Goal: Task Accomplishment & Management: Complete application form

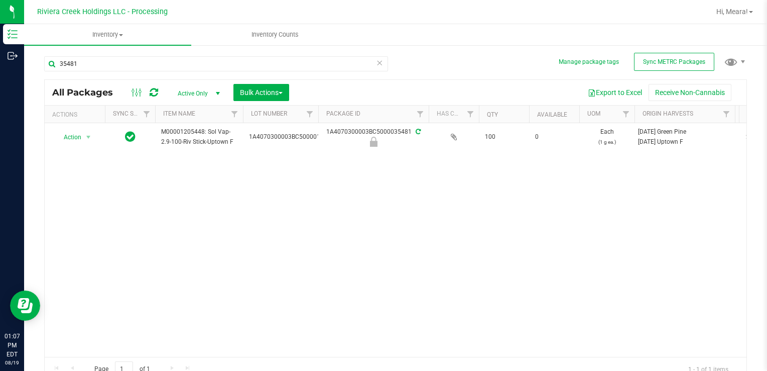
click at [604, 234] on div "Action Action Edit attributes Global inventory Locate package Package audit log…" at bounding box center [396, 240] width 702 height 234
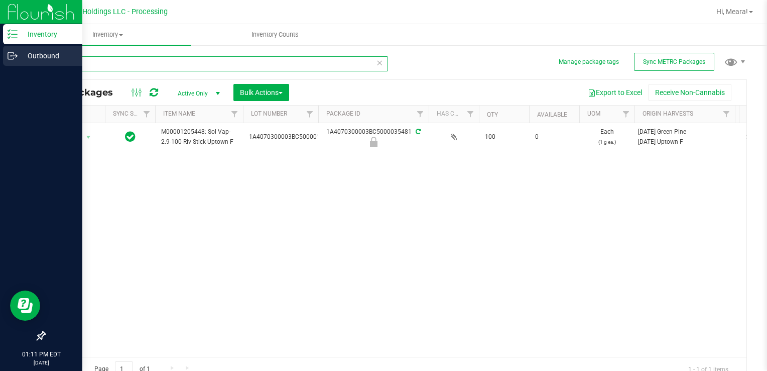
drag, startPoint x: 41, startPoint y: 65, endPoint x: 14, endPoint y: 60, distance: 27.7
click at [14, 60] on div "Inventory Outbound 01:11 PM EDT [DATE] 08/19 Riviera Creek Holdings LLC - Proce…" at bounding box center [383, 185] width 767 height 371
type input "35283"
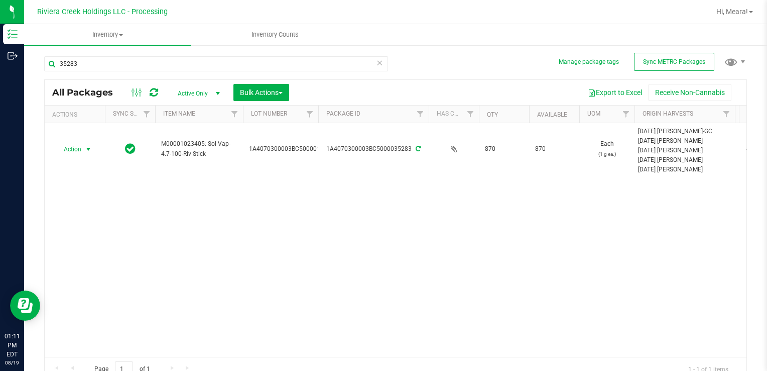
drag, startPoint x: 62, startPoint y: 149, endPoint x: 100, endPoint y: 167, distance: 42.2
click at [62, 149] on span "Action" at bounding box center [68, 149] width 27 height 14
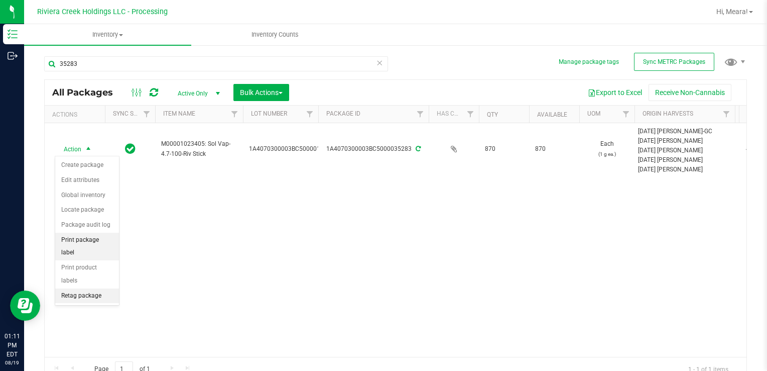
click at [110, 237] on li "Print package label" at bounding box center [87, 247] width 64 height 28
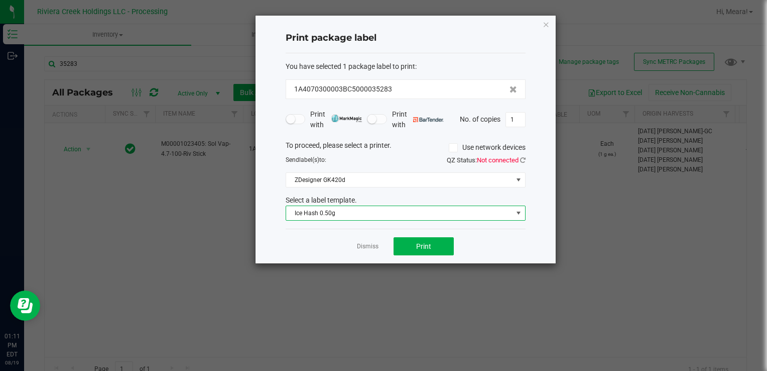
click at [332, 209] on span "Ice Hash 0.50g" at bounding box center [399, 213] width 226 height 14
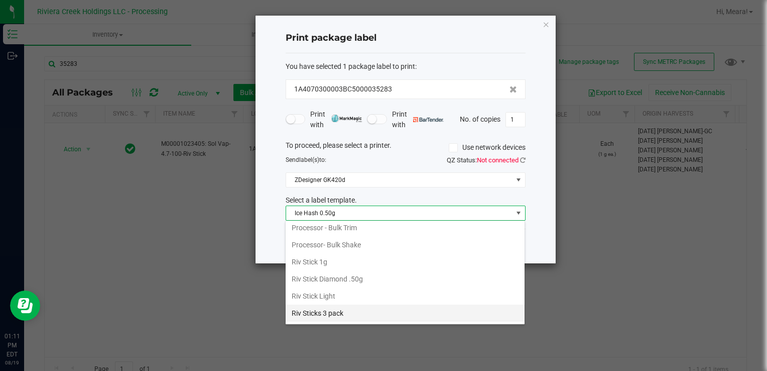
scroll to position [473, 0]
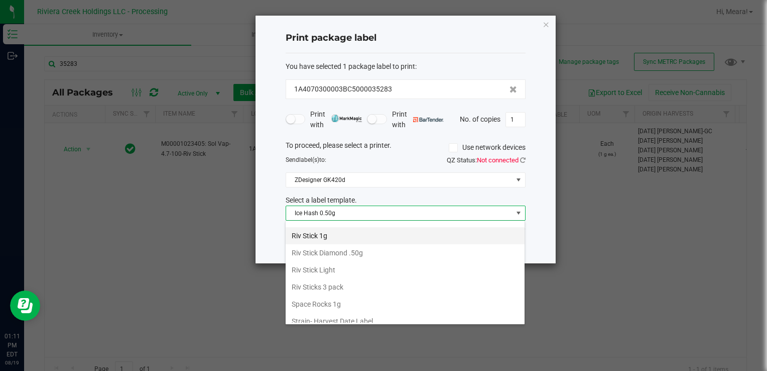
click at [328, 235] on li "Riv Stick 1g" at bounding box center [405, 235] width 239 height 17
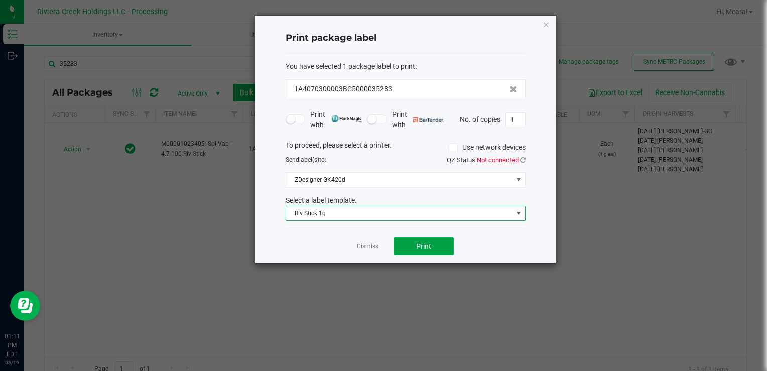
click at [420, 242] on span "Print" at bounding box center [423, 246] width 15 height 8
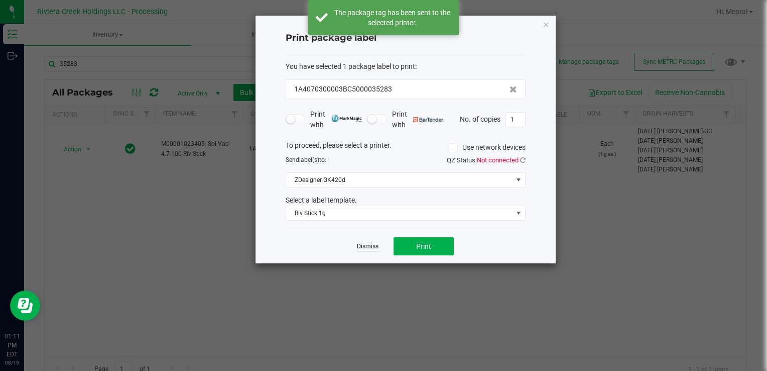
click at [362, 244] on link "Dismiss" at bounding box center [368, 246] width 22 height 9
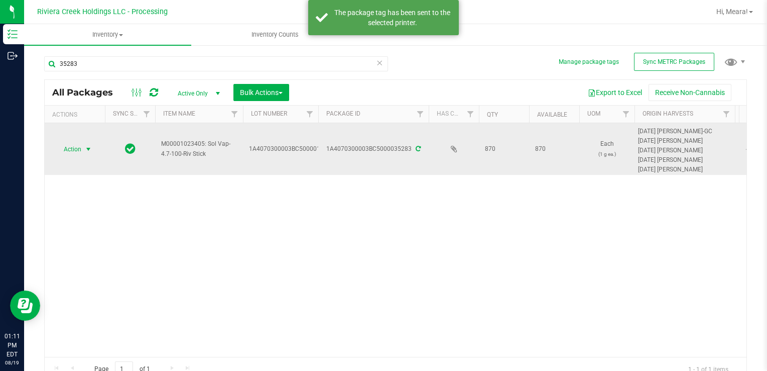
click at [66, 142] on span "Action" at bounding box center [68, 149] width 27 height 14
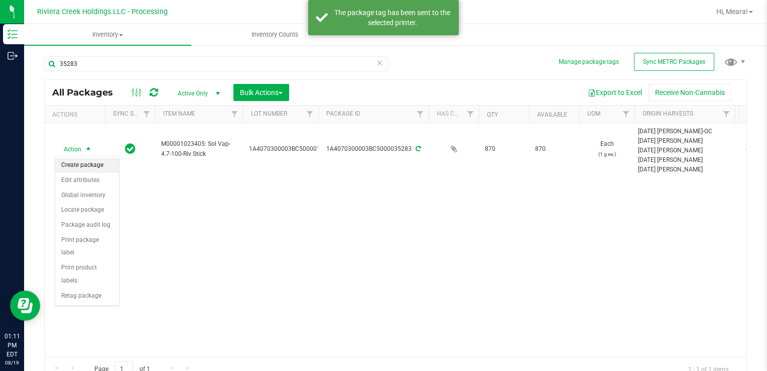
click at [80, 161] on li "Create package" at bounding box center [87, 165] width 64 height 15
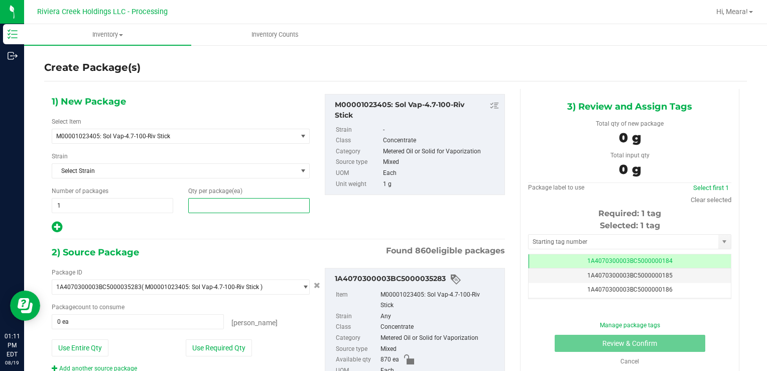
click at [218, 200] on span at bounding box center [249, 205] width 122 height 15
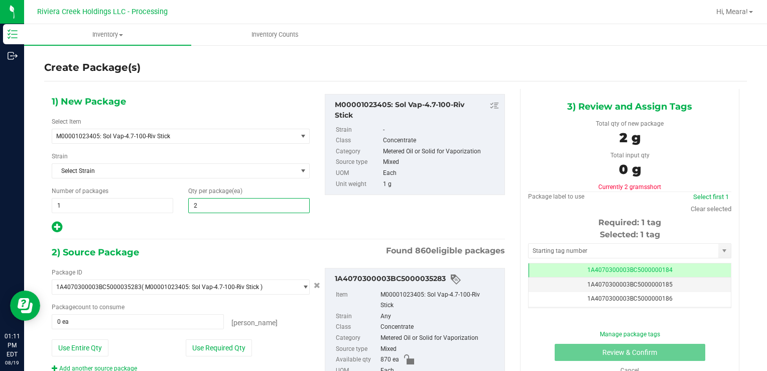
type input "20"
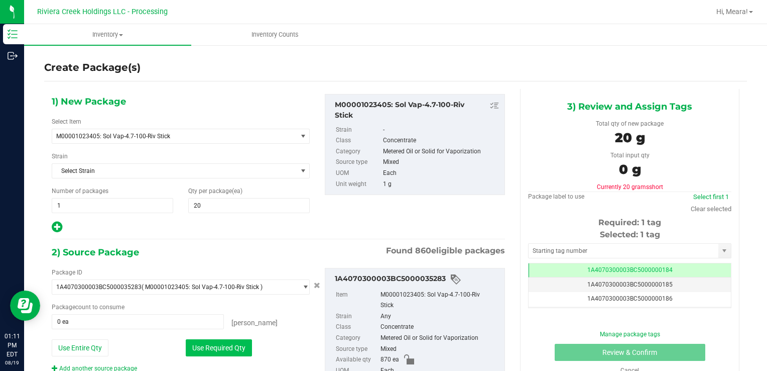
click at [200, 345] on button "Use Required Qty" at bounding box center [219, 347] width 66 height 17
type input "20 ea"
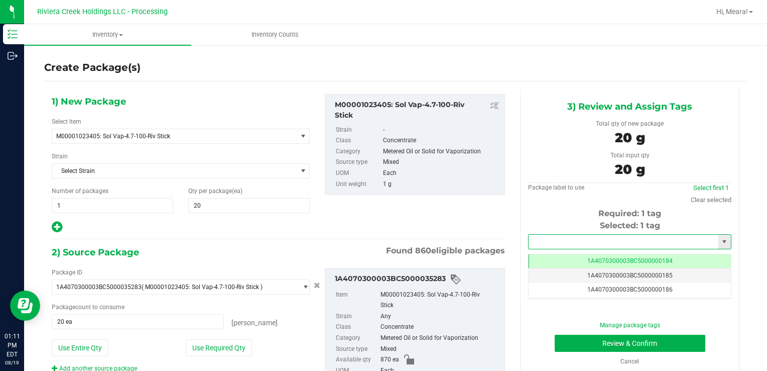
click at [591, 239] on input "text" at bounding box center [624, 242] width 190 height 14
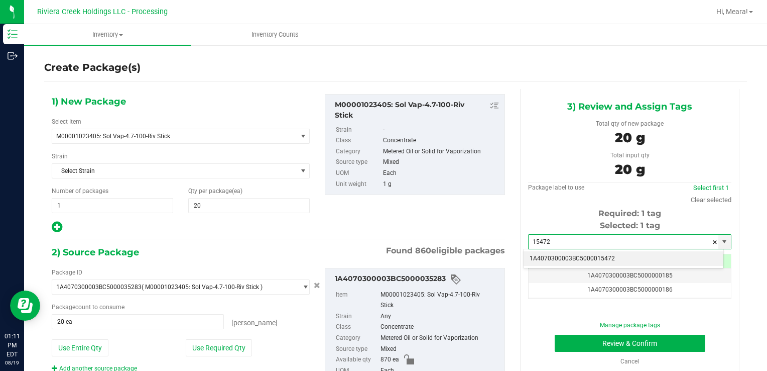
click at [557, 255] on li "1A4070300003BC5000015472" at bounding box center [624, 258] width 200 height 15
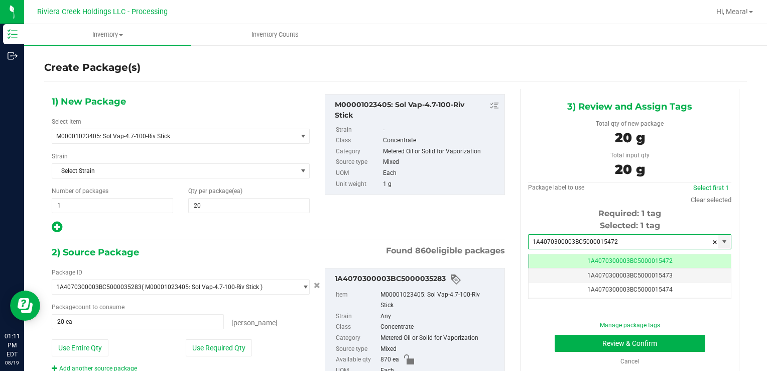
type input "1A4070300003BC5000015472"
click at [576, 352] on div "Manage package tags Review & Confirm Cancel" at bounding box center [630, 342] width 188 height 45
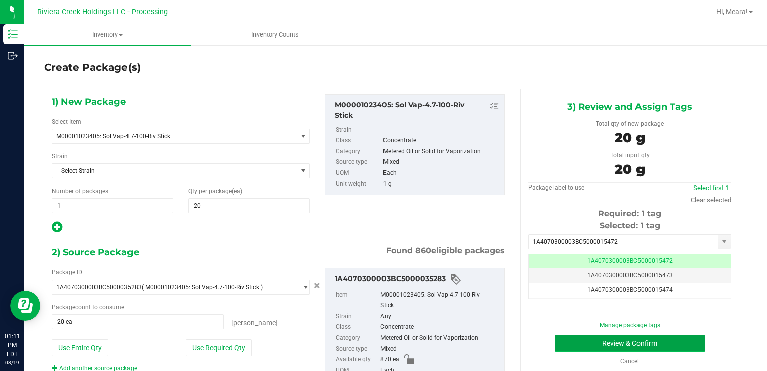
click at [564, 340] on button "Review & Confirm" at bounding box center [630, 342] width 151 height 17
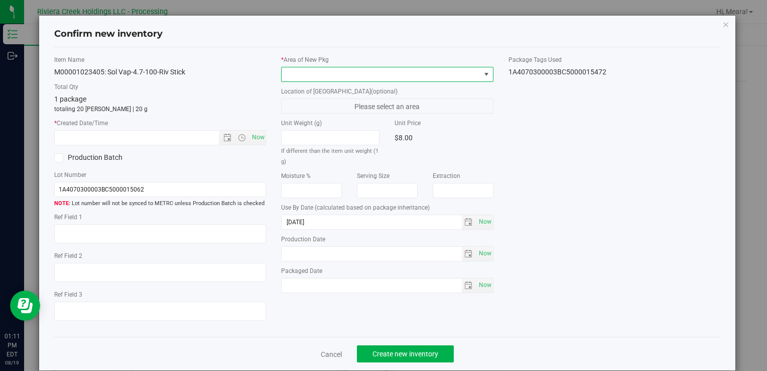
click at [426, 74] on span at bounding box center [381, 74] width 198 height 14
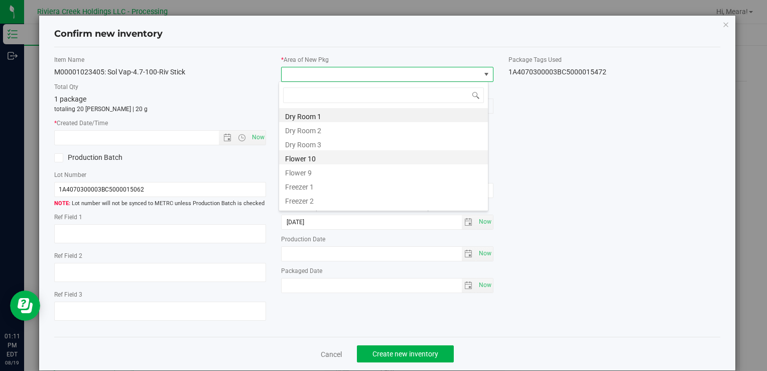
click at [315, 158] on li "Flower 10" at bounding box center [383, 157] width 209 height 14
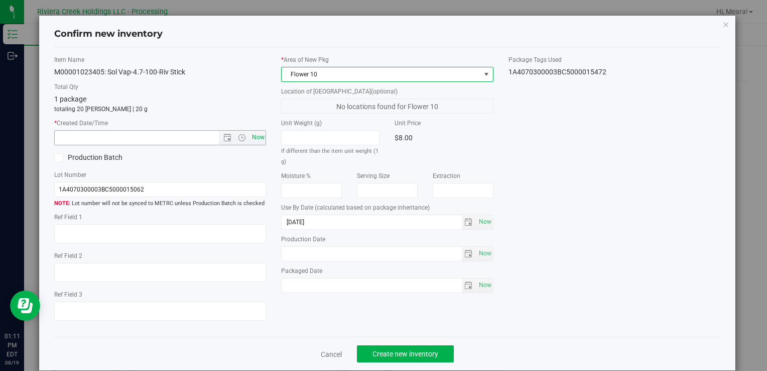
drag, startPoint x: 264, startPoint y: 136, endPoint x: 252, endPoint y: 138, distance: 12.7
click at [263, 136] on div "Item Name M00001023405: Sol Vap-4.7-100-Riv Stick Total Qty 1 package totaling …" at bounding box center [160, 192] width 227 height 274
click at [252, 138] on span "Now" at bounding box center [258, 137] width 17 height 15
type input "[DATE] 1:11 PM"
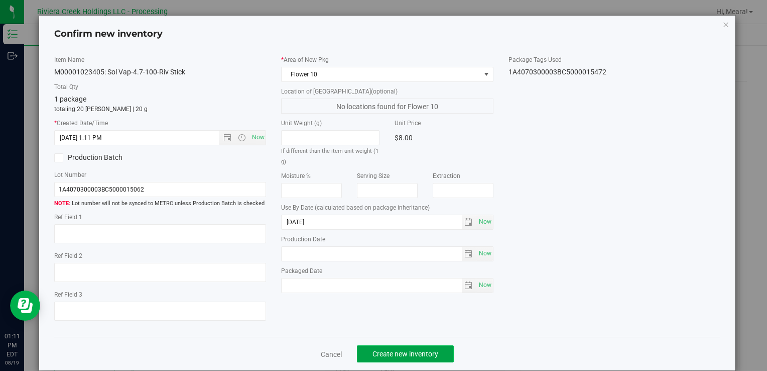
click at [441, 355] on button "Create new inventory" at bounding box center [405, 353] width 97 height 17
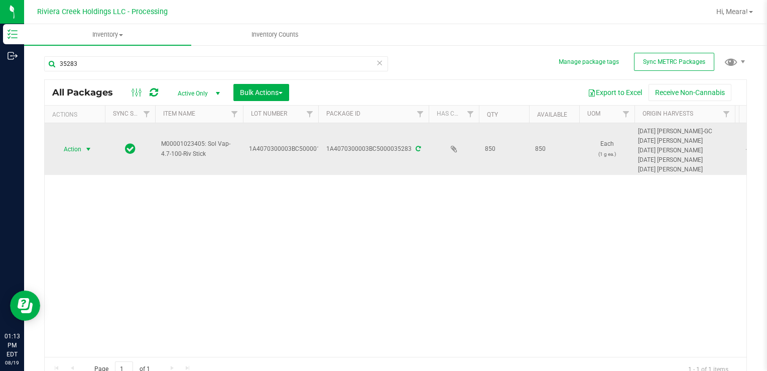
click at [81, 152] on span "Action" at bounding box center [68, 149] width 27 height 14
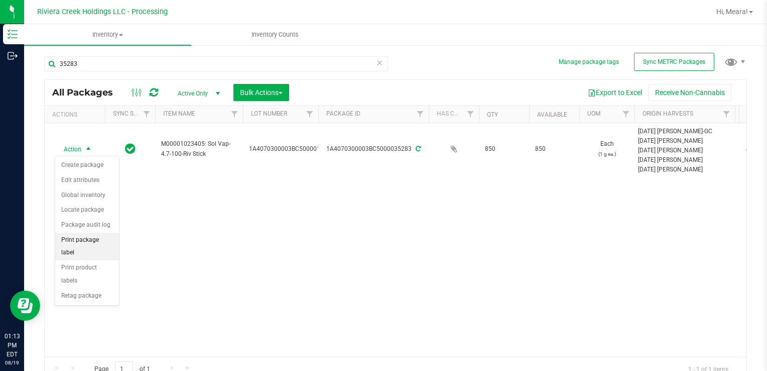
click at [101, 239] on li "Print package label" at bounding box center [87, 247] width 64 height 28
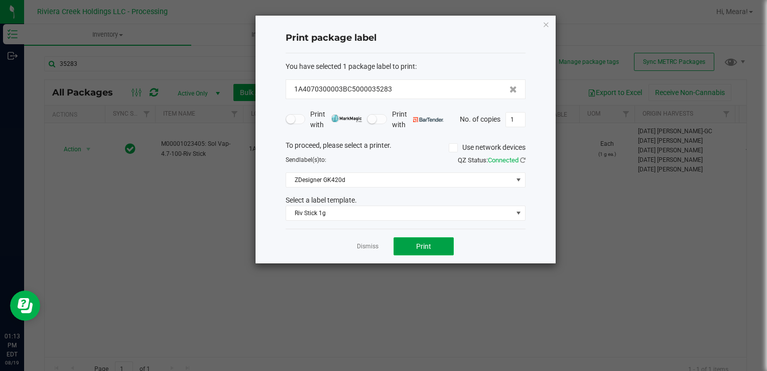
click at [409, 246] on button "Print" at bounding box center [424, 246] width 60 height 18
click at [365, 246] on div at bounding box center [406, 140] width 300 height 248
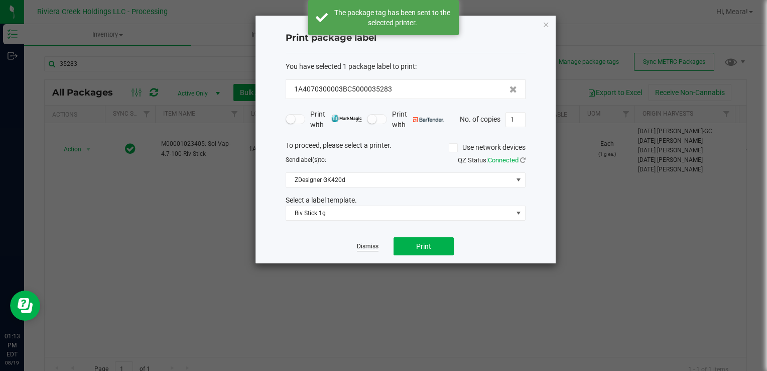
click at [366, 245] on link "Dismiss" at bounding box center [368, 246] width 22 height 9
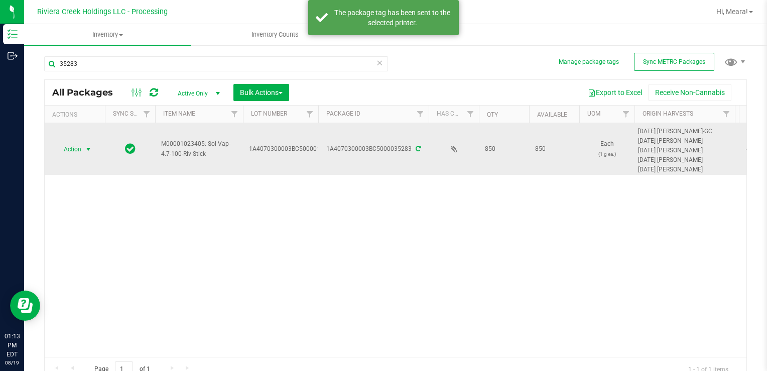
click at [87, 155] on td "Action Action Create package Edit attributes Global inventory Locate package Pa…" at bounding box center [75, 149] width 60 height 52
click at [82, 150] on span "select" at bounding box center [88, 149] width 13 height 14
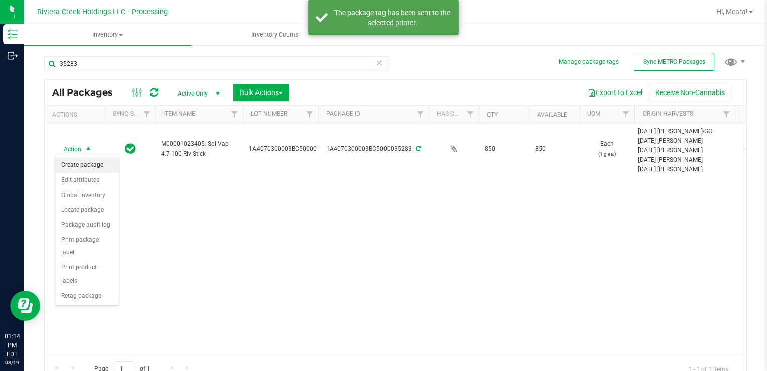
click at [89, 162] on li "Create package" at bounding box center [87, 165] width 64 height 15
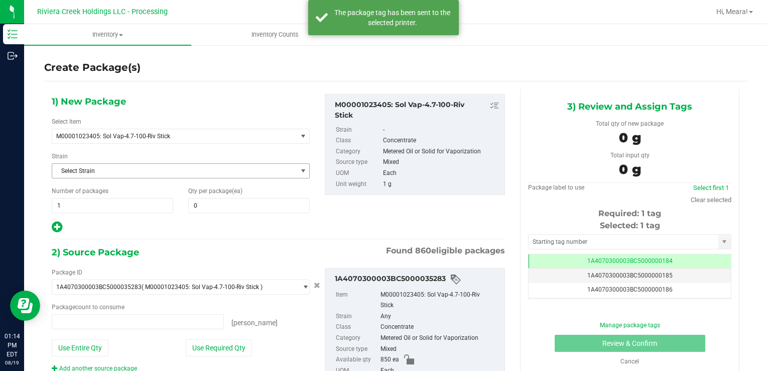
type input "0 ea"
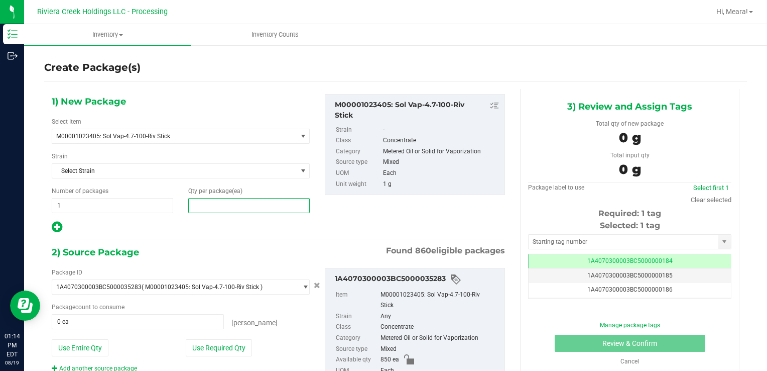
click at [204, 199] on span at bounding box center [249, 205] width 122 height 15
type input "40"
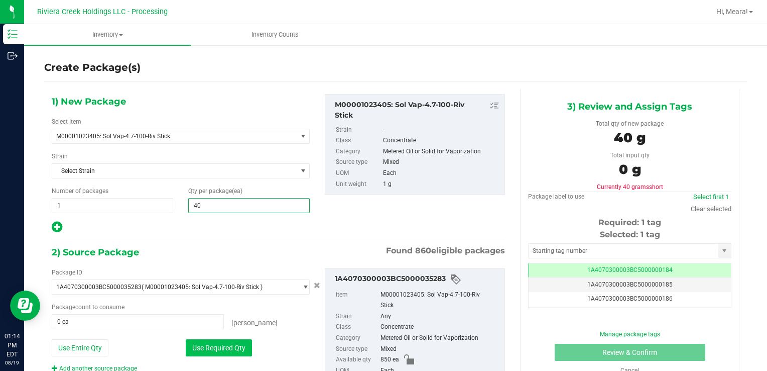
type input "40"
click at [206, 337] on div "Package ID 1A4070300003BC5000035283 ( M00001023405: Sol Vap-4.7-100-Riv Stick )…" at bounding box center [180, 320] width 273 height 105
click at [205, 339] on button "Use Required Qty" at bounding box center [219, 347] width 66 height 17
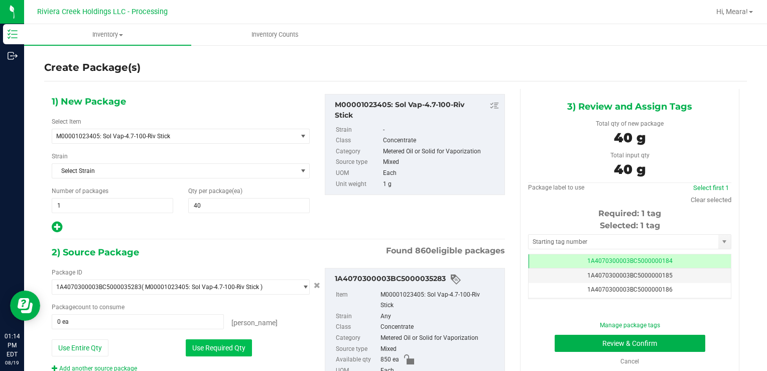
type input "40 ea"
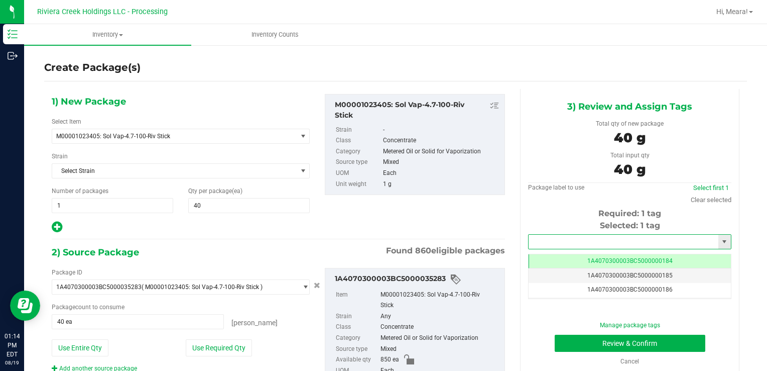
click at [554, 244] on input "text" at bounding box center [624, 242] width 190 height 14
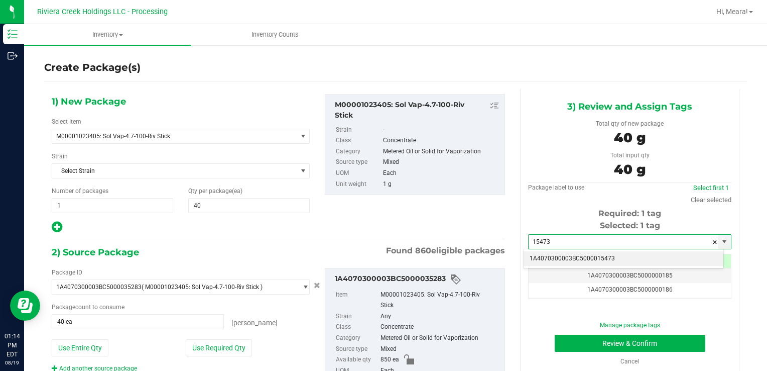
drag, startPoint x: 540, startPoint y: 261, endPoint x: 541, endPoint y: 266, distance: 5.5
click at [540, 261] on li "1A4070300003BC5000015473" at bounding box center [624, 258] width 200 height 15
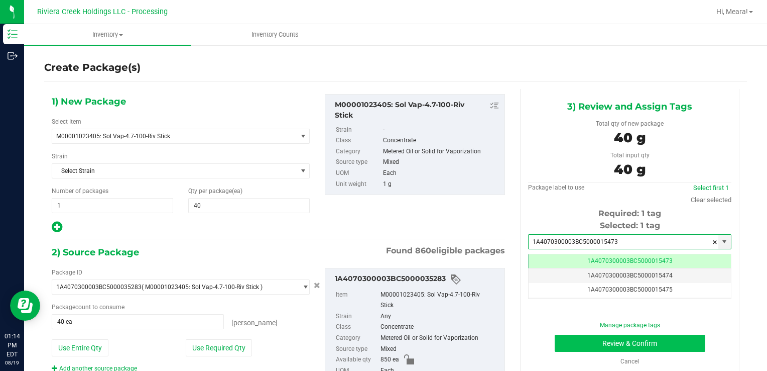
type input "1A4070300003BC5000015473"
click at [573, 346] on button "Review & Confirm" at bounding box center [630, 342] width 151 height 17
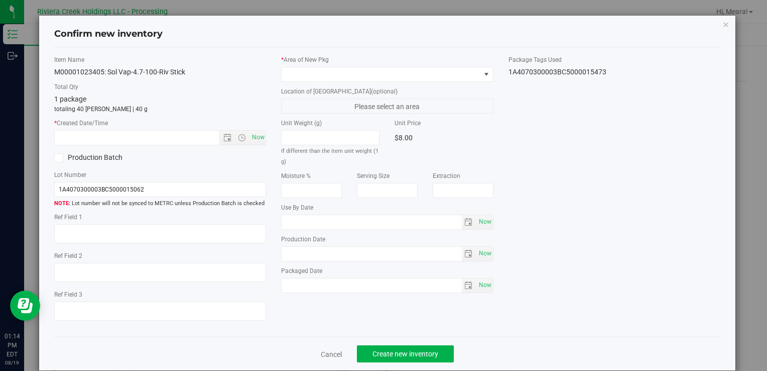
type input "[DATE]"
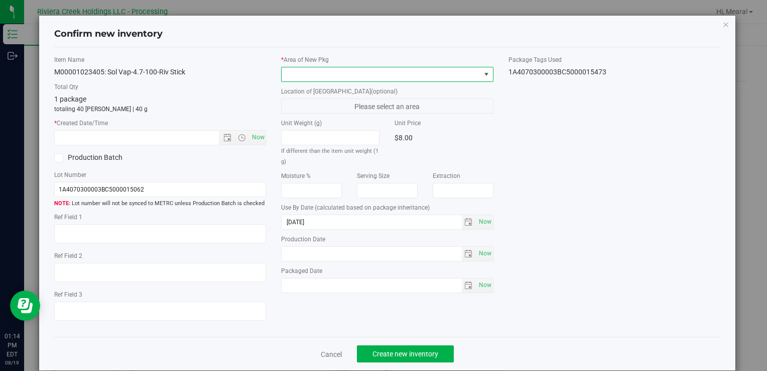
click at [418, 79] on span at bounding box center [381, 74] width 198 height 14
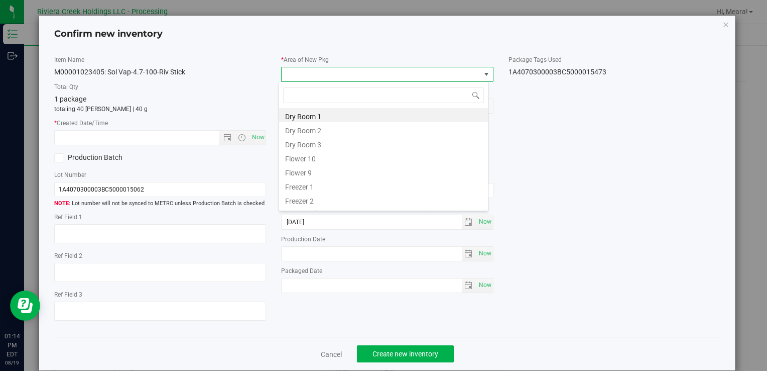
click at [304, 157] on li "Flower 10" at bounding box center [383, 157] width 209 height 14
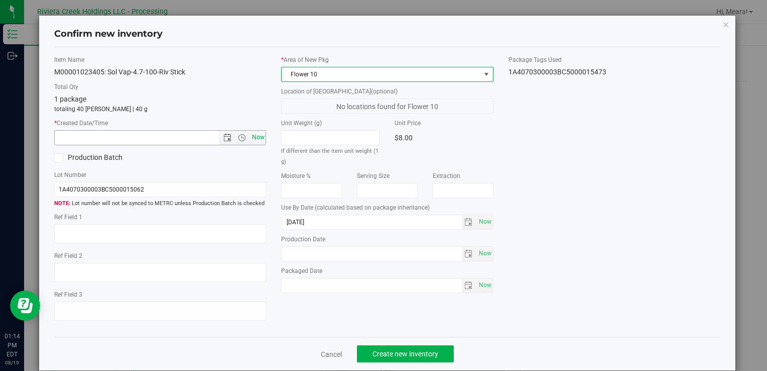
click at [252, 136] on span "Now" at bounding box center [258, 137] width 17 height 15
type input "[DATE] 1:14 PM"
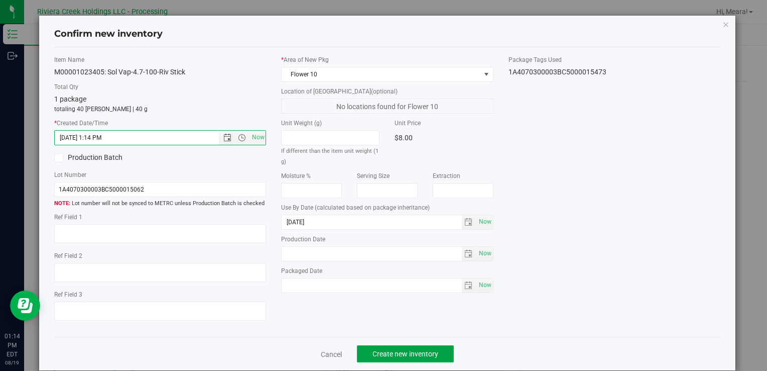
click at [418, 350] on span "Create new inventory" at bounding box center [406, 354] width 66 height 8
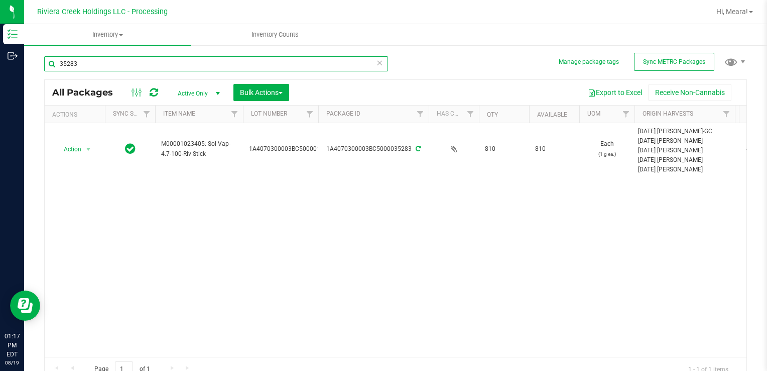
drag, startPoint x: 90, startPoint y: 67, endPoint x: 52, endPoint y: 67, distance: 38.2
click at [52, 67] on input "35283" at bounding box center [216, 63] width 344 height 15
type input "35153"
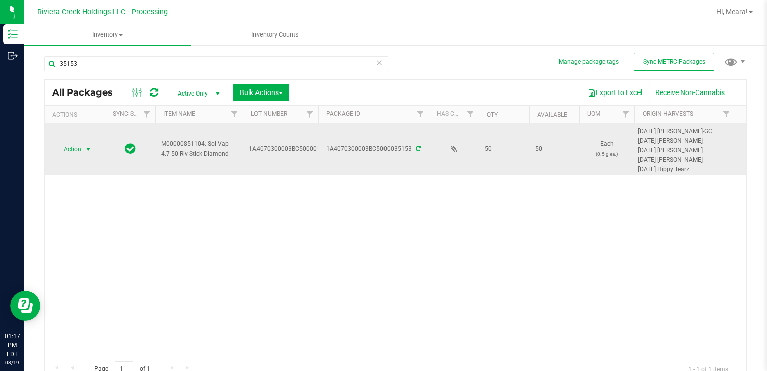
click at [76, 150] on span "Action" at bounding box center [68, 149] width 27 height 14
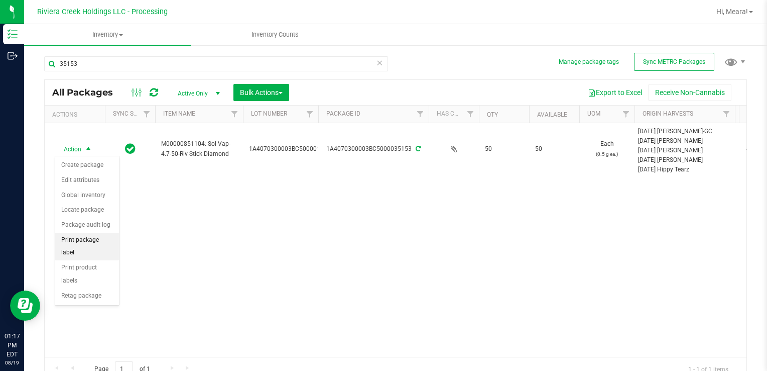
click at [102, 237] on li "Print package label" at bounding box center [87, 247] width 64 height 28
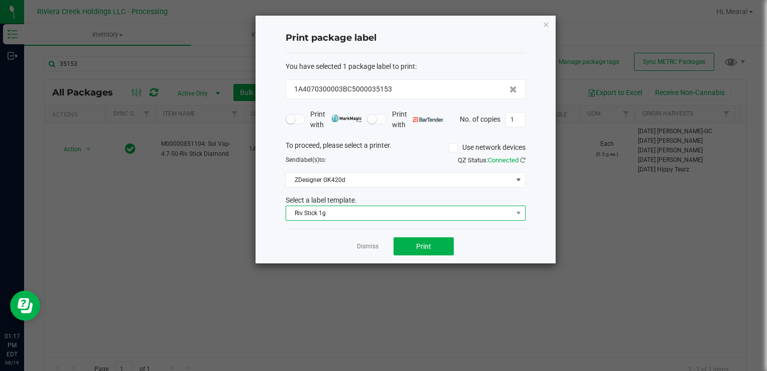
click at [328, 206] on span "Riv Stick 1g" at bounding box center [399, 213] width 226 height 14
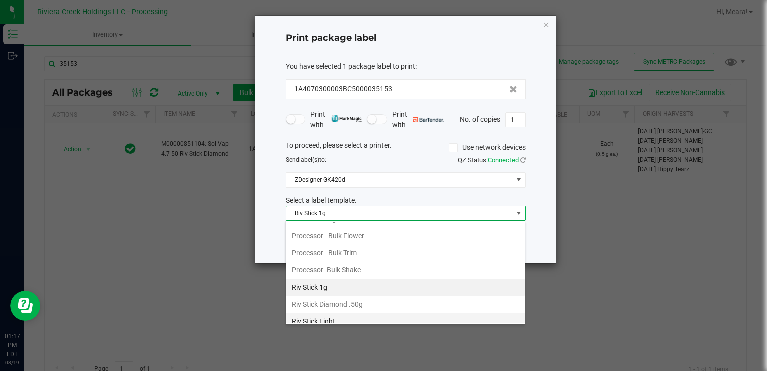
scroll to position [439, 0]
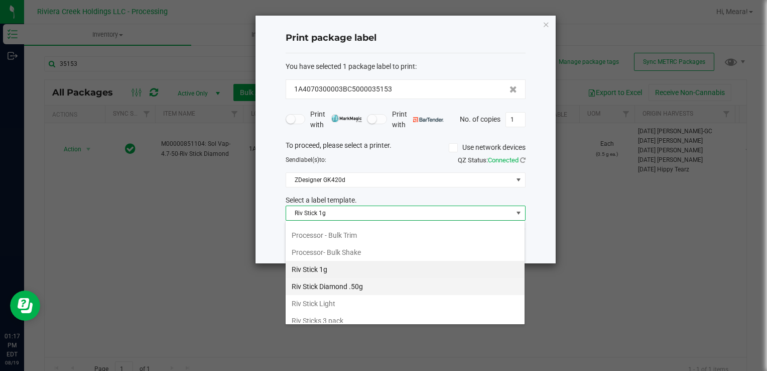
click at [332, 281] on li "Riv Stick Diamond .50g" at bounding box center [405, 286] width 239 height 17
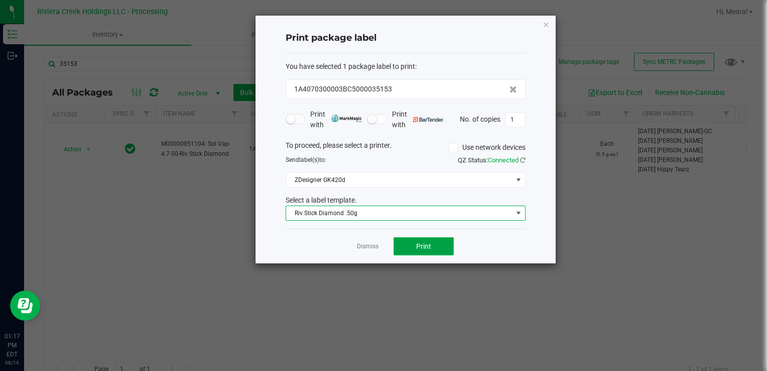
click at [398, 238] on button "Print" at bounding box center [424, 246] width 60 height 18
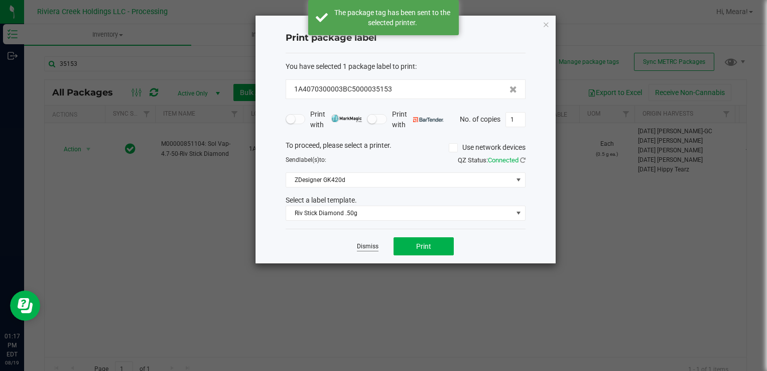
click at [370, 244] on link "Dismiss" at bounding box center [368, 246] width 22 height 9
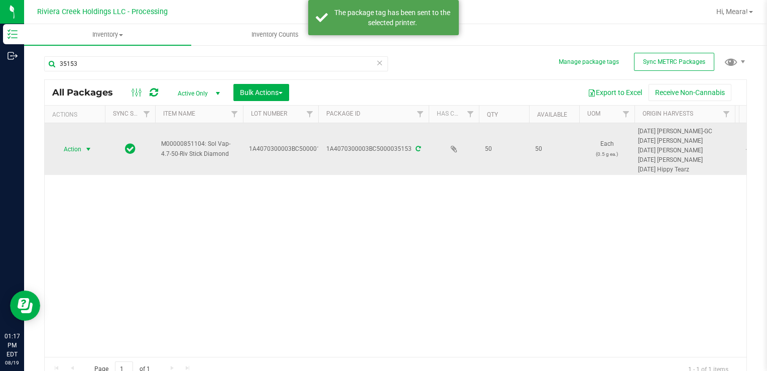
click at [78, 144] on span "Action" at bounding box center [68, 149] width 27 height 14
click at [84, 153] on span "select" at bounding box center [88, 149] width 13 height 14
click at [85, 153] on span "select" at bounding box center [88, 149] width 13 height 14
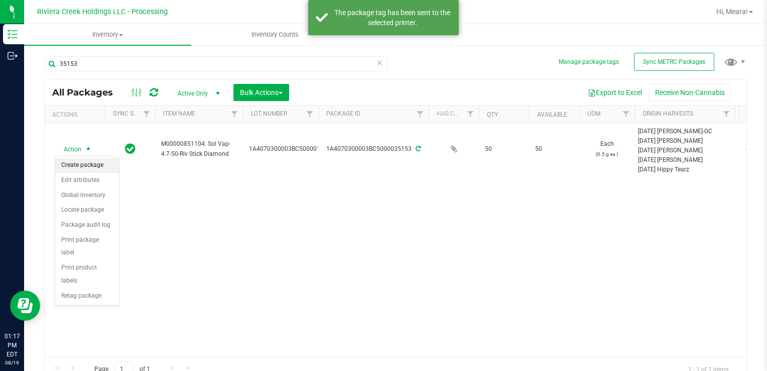
click at [101, 166] on li "Create package" at bounding box center [87, 165] width 64 height 15
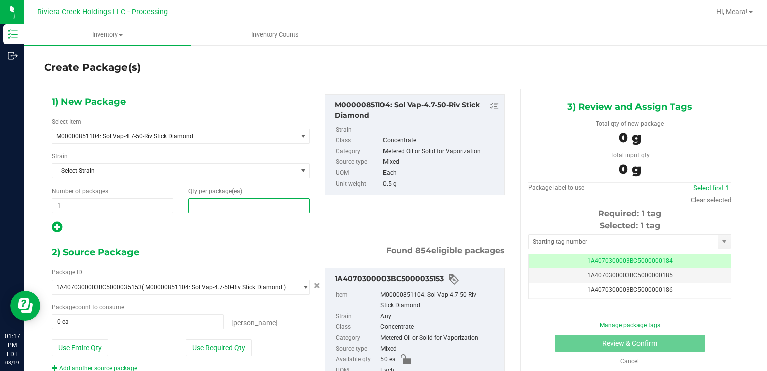
click at [203, 204] on span at bounding box center [249, 205] width 122 height 15
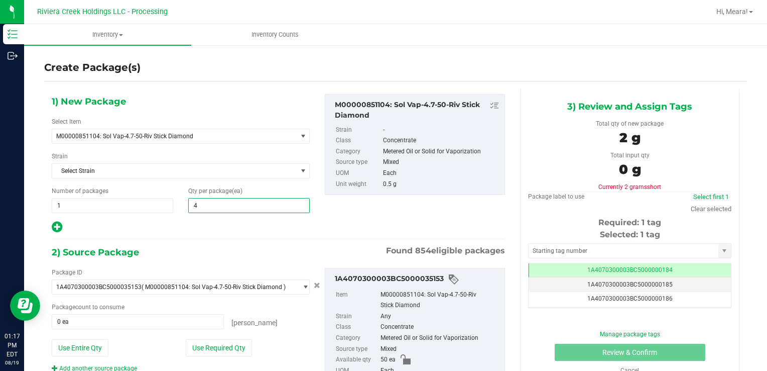
type input "40"
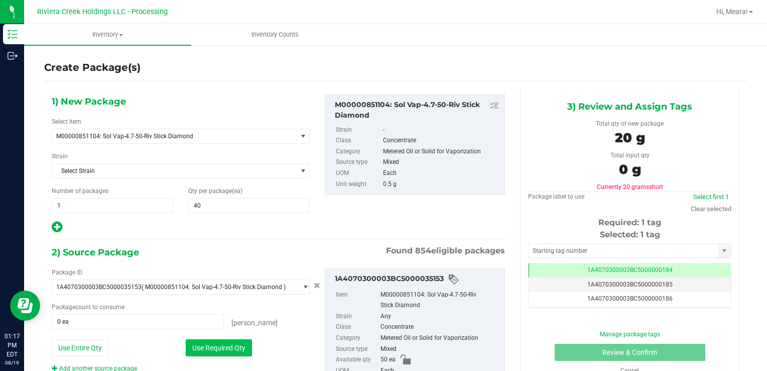
click at [201, 340] on button "Use Required Qty" at bounding box center [219, 347] width 66 height 17
type input "40 ea"
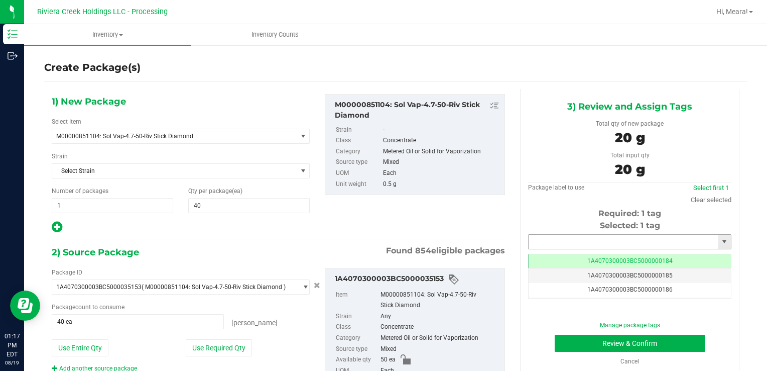
click at [613, 245] on input "text" at bounding box center [624, 242] width 190 height 14
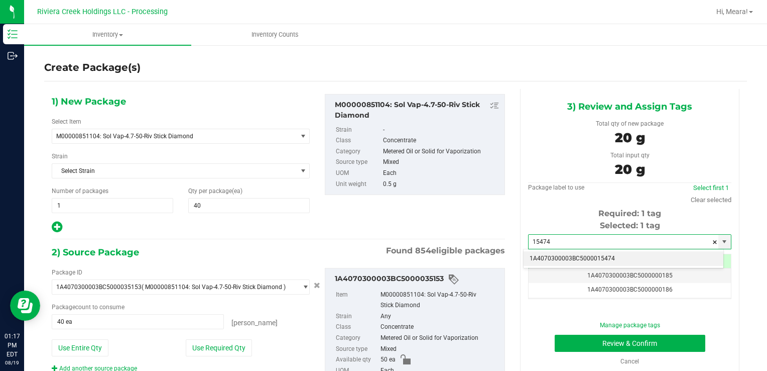
click at [605, 257] on li "1A4070300003BC5000015474" at bounding box center [624, 258] width 200 height 15
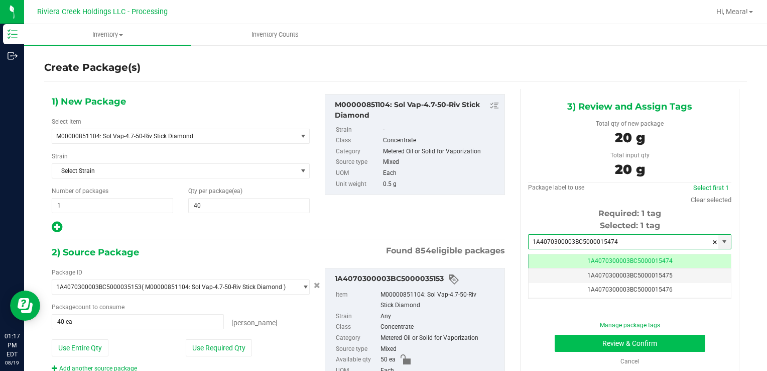
type input "1A4070300003BC5000015474"
click at [579, 344] on button "Review & Confirm" at bounding box center [630, 342] width 151 height 17
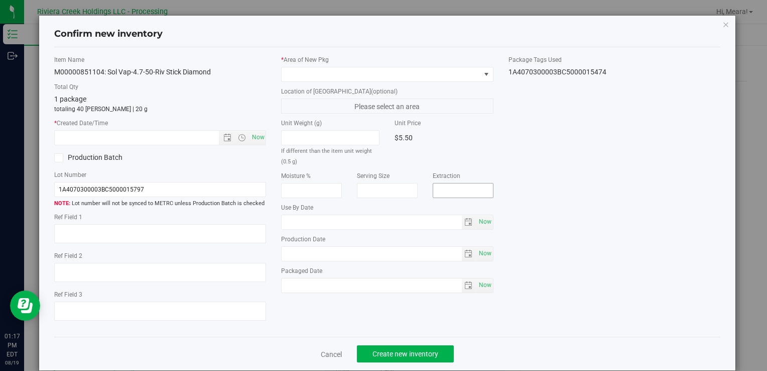
type input "[DATE]"
click at [255, 133] on span "Now" at bounding box center [258, 137] width 17 height 15
type input "[DATE] 1:17 PM"
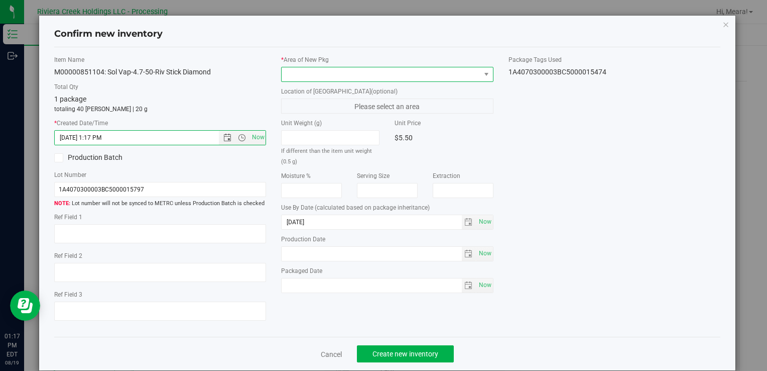
click at [360, 78] on span at bounding box center [381, 74] width 198 height 14
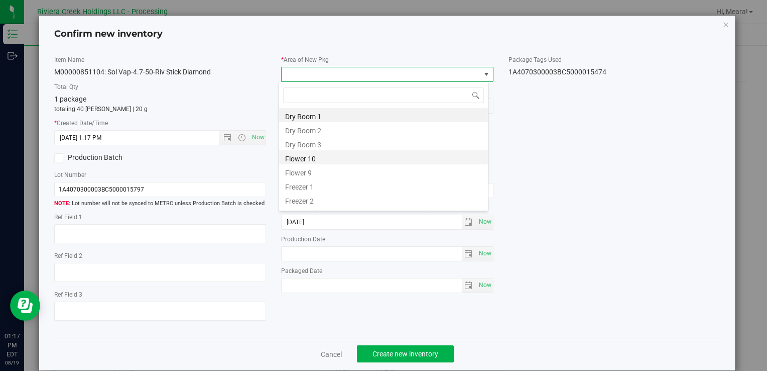
click at [319, 152] on li "Flower 10" at bounding box center [383, 157] width 209 height 14
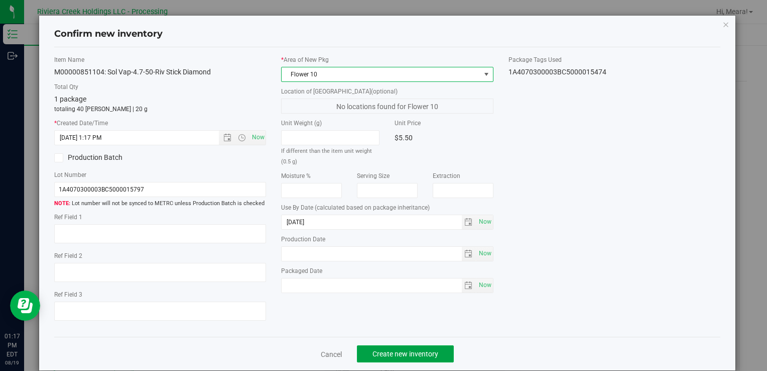
click at [400, 351] on span "Create new inventory" at bounding box center [406, 354] width 66 height 8
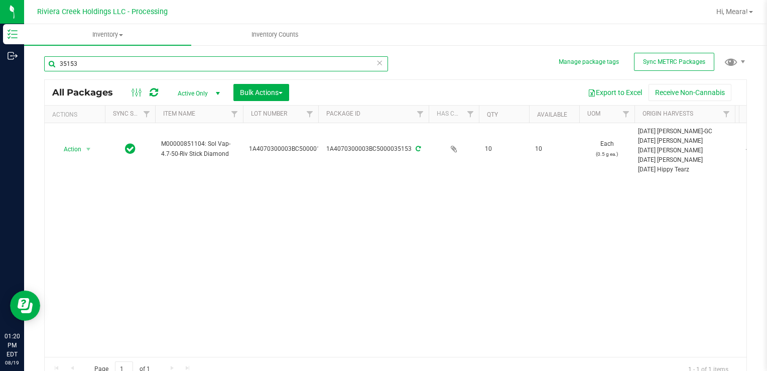
drag, startPoint x: 103, startPoint y: 64, endPoint x: 89, endPoint y: 63, distance: 13.6
click at [89, 63] on input "35153" at bounding box center [216, 63] width 344 height 15
drag, startPoint x: 89, startPoint y: 63, endPoint x: 84, endPoint y: 76, distance: 14.2
click at [43, 63] on div "Manage package tags Sync METRC Packages 35153 All Packages Active Only Active O…" at bounding box center [395, 197] width 743 height 306
type input "35380"
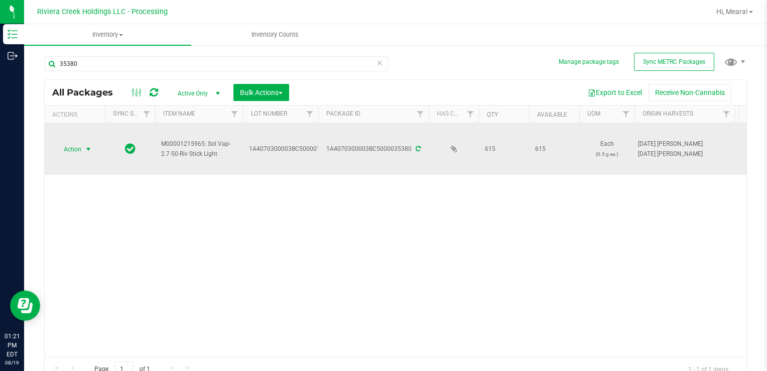
drag, startPoint x: 63, startPoint y: 148, endPoint x: 71, endPoint y: 149, distance: 8.1
click at [65, 149] on span "Action" at bounding box center [68, 149] width 27 height 14
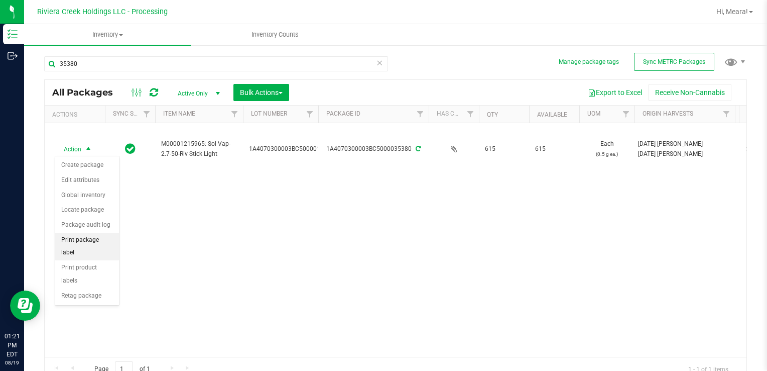
click at [103, 239] on li "Print package label" at bounding box center [87, 247] width 64 height 28
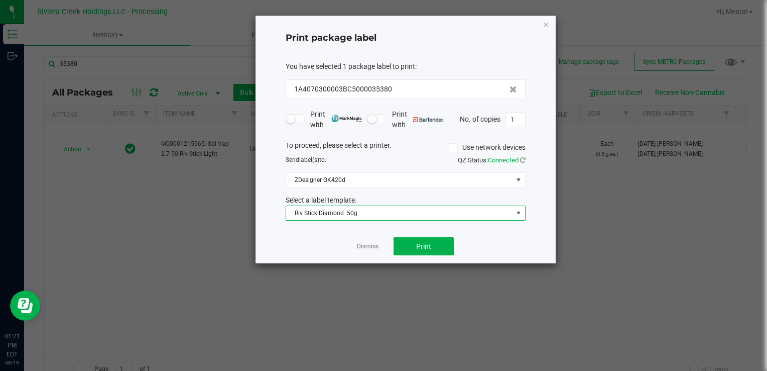
click at [329, 206] on span "Riv Stick Diamond .50g" at bounding box center [399, 213] width 226 height 14
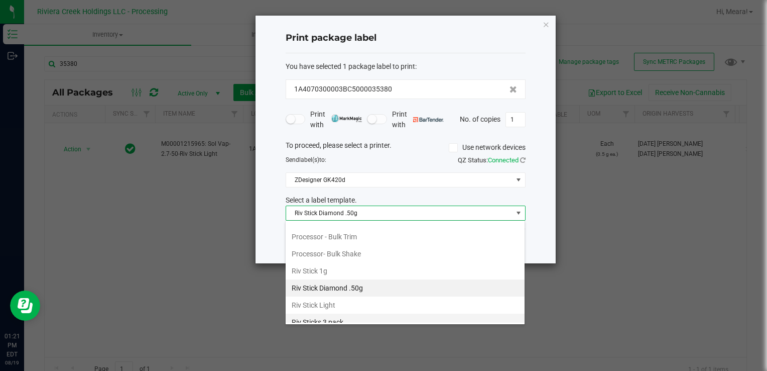
scroll to position [456, 0]
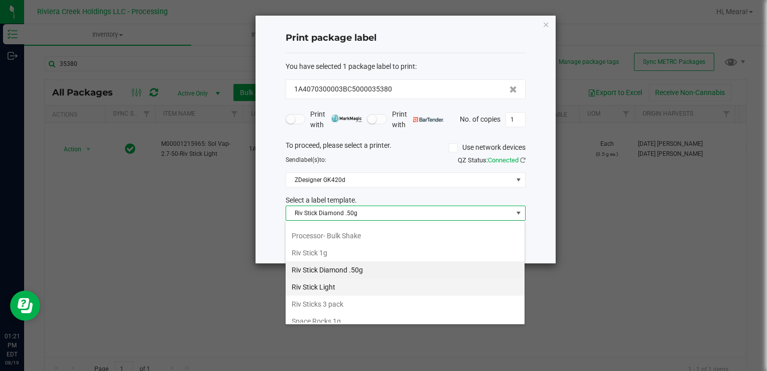
click at [350, 282] on li "Riv Stick Light" at bounding box center [405, 286] width 239 height 17
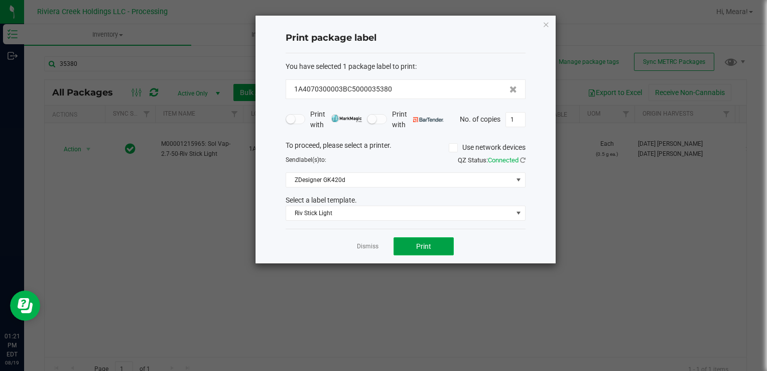
click at [399, 238] on button "Print" at bounding box center [424, 246] width 60 height 18
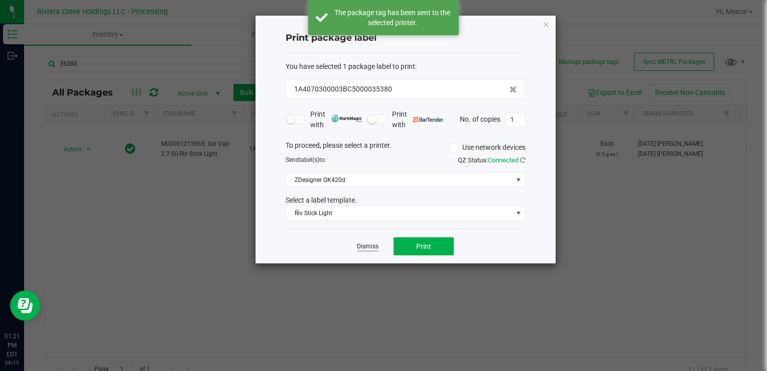
click at [371, 248] on link "Dismiss" at bounding box center [368, 246] width 22 height 9
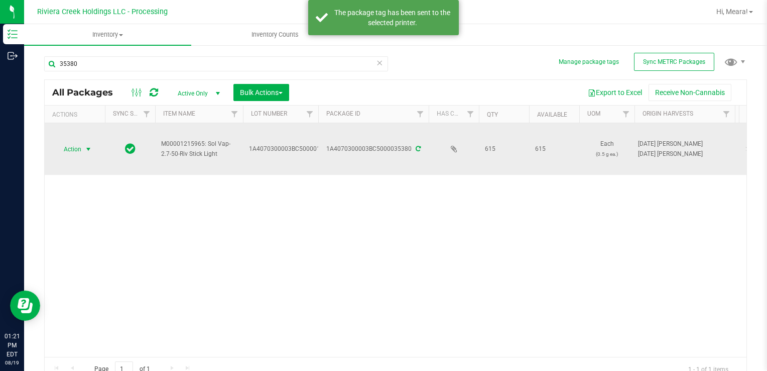
click at [74, 154] on span "Action" at bounding box center [68, 149] width 27 height 14
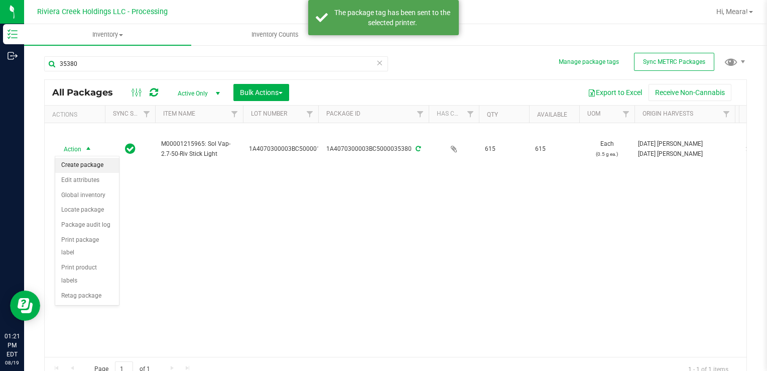
click at [79, 162] on li "Create package" at bounding box center [87, 165] width 64 height 15
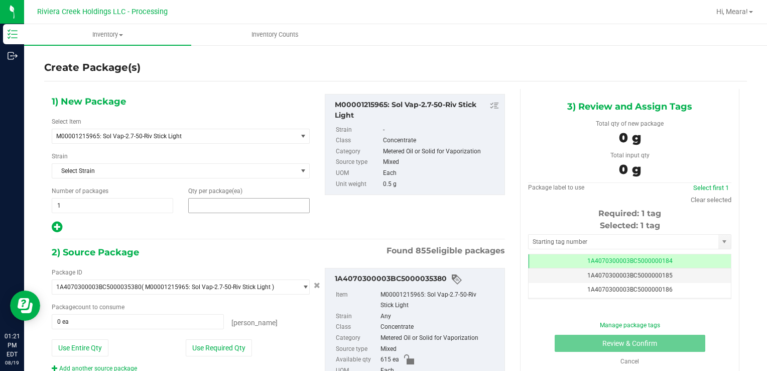
click at [215, 203] on span at bounding box center [249, 205] width 122 height 15
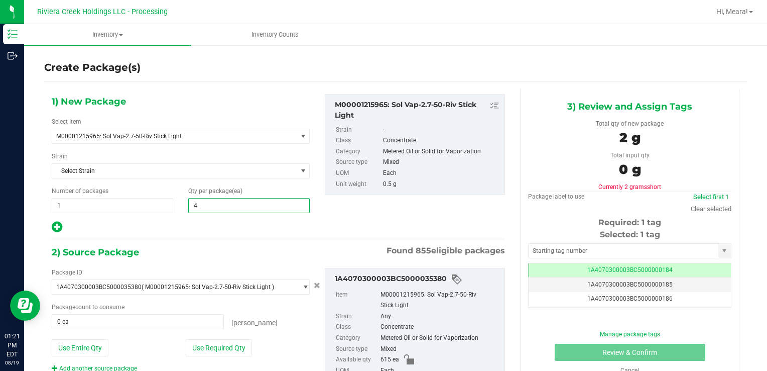
type input "40"
click at [190, 342] on button "Use Required Qty" at bounding box center [219, 347] width 66 height 17
type input "40 ea"
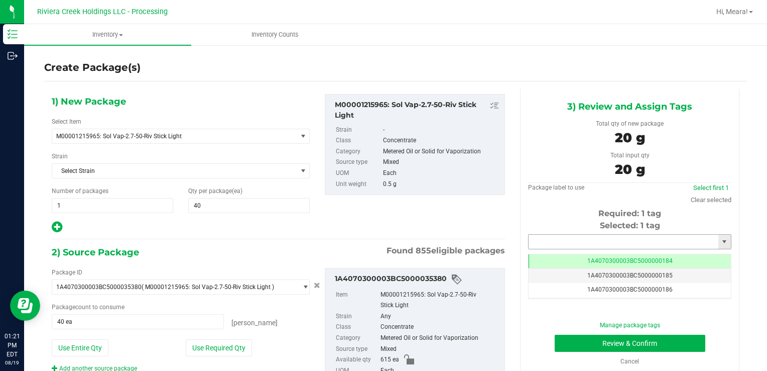
click at [575, 246] on input "text" at bounding box center [624, 242] width 190 height 14
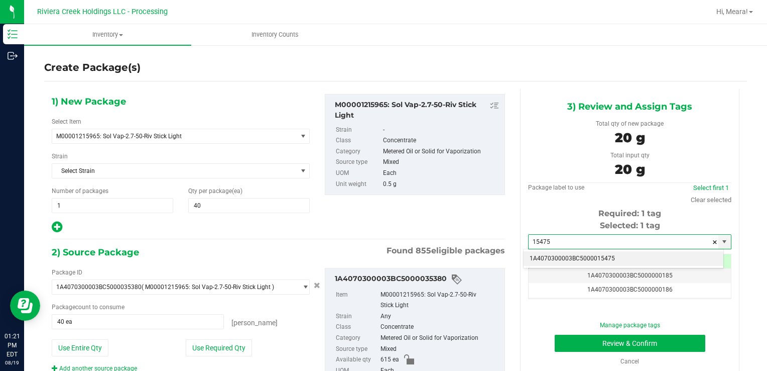
click at [585, 255] on li "1A4070300003BC5000015475" at bounding box center [624, 258] width 200 height 15
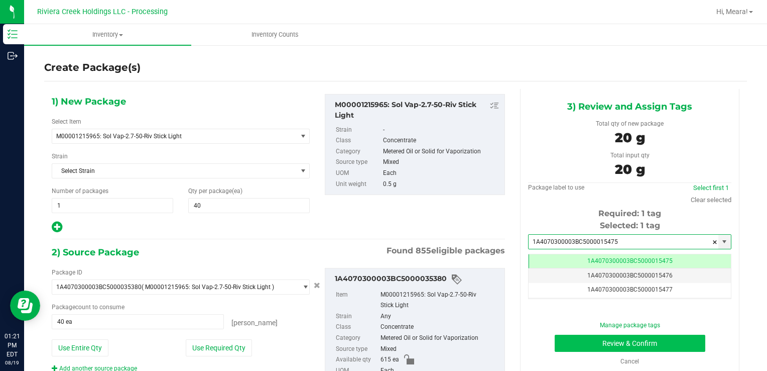
type input "1A4070300003BC5000015475"
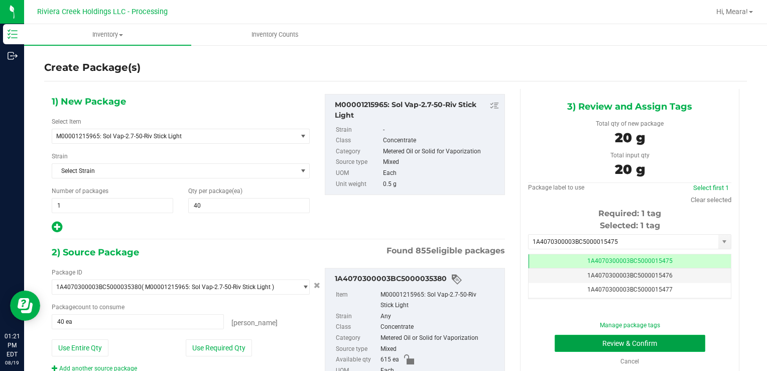
click at [580, 347] on button "Review & Confirm" at bounding box center [630, 342] width 151 height 17
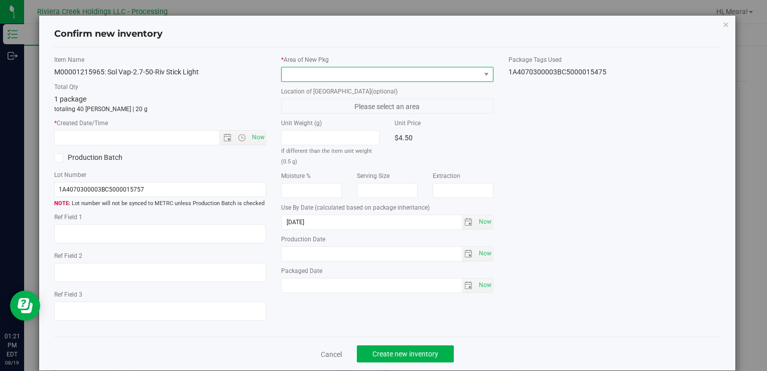
click at [395, 69] on span at bounding box center [381, 74] width 198 height 14
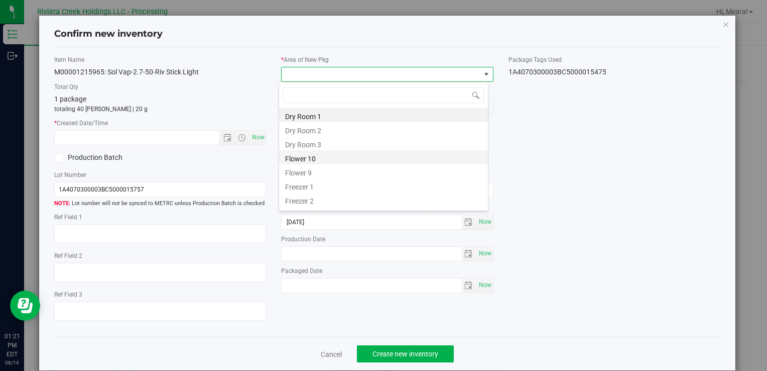
click at [293, 158] on li "Flower 10" at bounding box center [383, 157] width 209 height 14
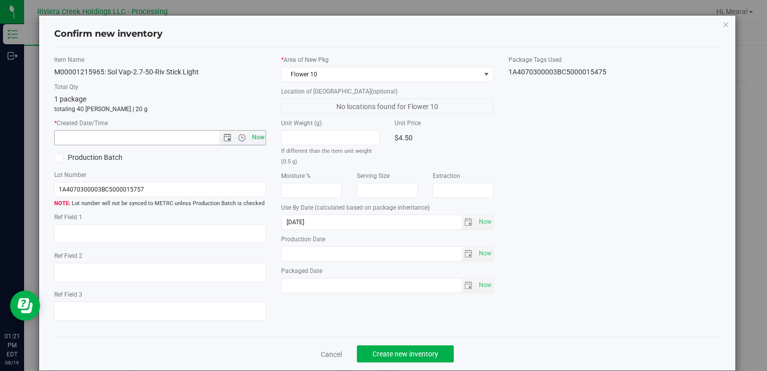
click at [261, 137] on span "Now" at bounding box center [258, 137] width 17 height 15
type input "[DATE] 1:21 PM"
click at [391, 357] on span "Create new inventory" at bounding box center [406, 354] width 66 height 8
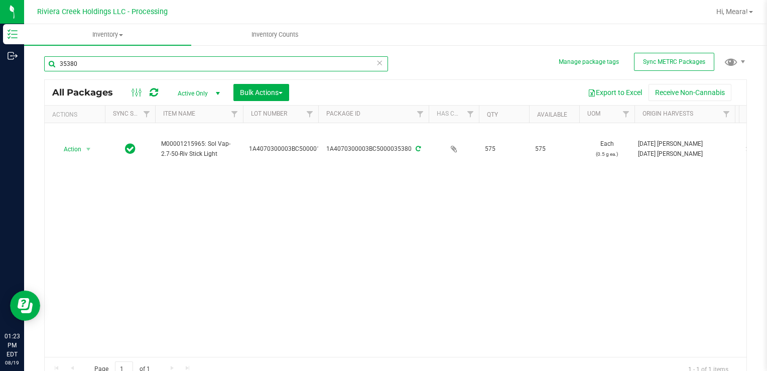
drag, startPoint x: 116, startPoint y: 62, endPoint x: 47, endPoint y: 69, distance: 69.7
click at [39, 69] on div "Manage package tags Sync METRC Packages 35380 All Packages Active Only Active O…" at bounding box center [395, 197] width 743 height 306
type input "34743"
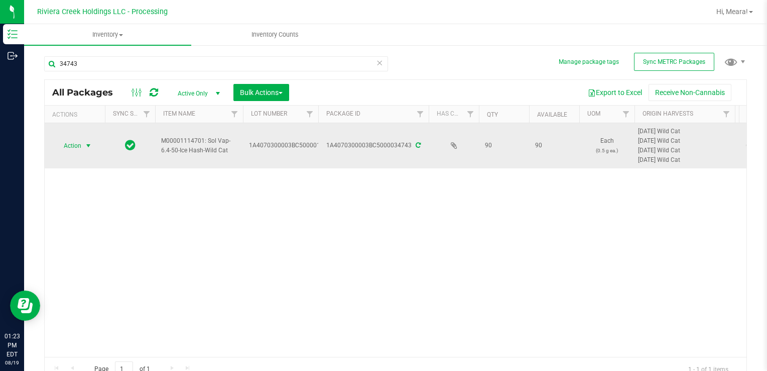
click at [78, 145] on span "Action" at bounding box center [68, 146] width 27 height 14
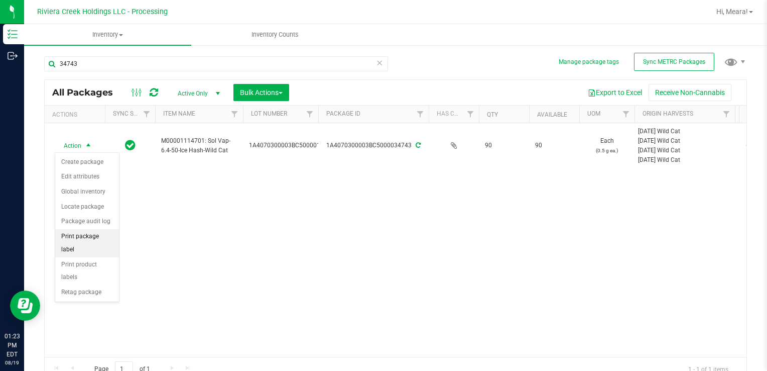
click at [110, 234] on li "Print package label" at bounding box center [87, 243] width 64 height 28
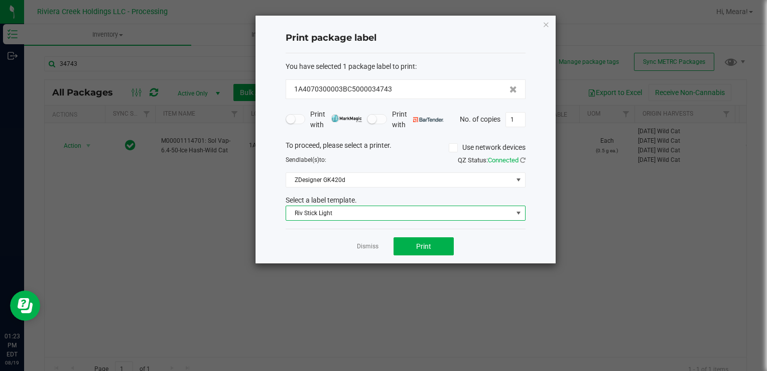
click at [303, 214] on span "Riv Stick Light" at bounding box center [399, 213] width 226 height 14
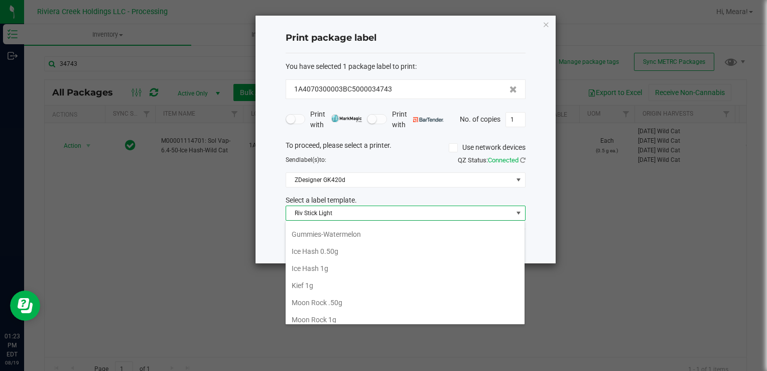
scroll to position [272, 0]
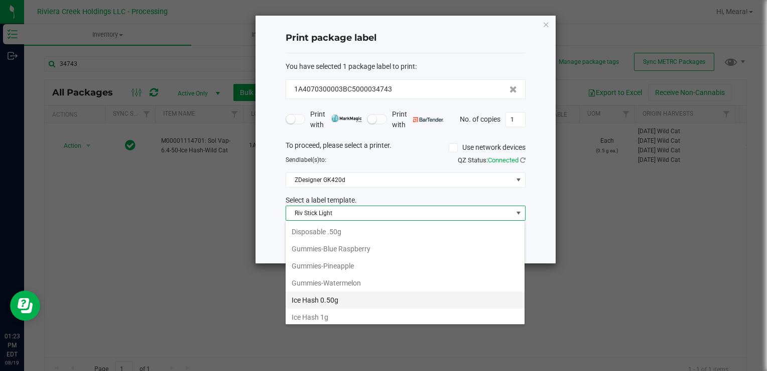
click at [356, 291] on li "Ice Hash 0.50g" at bounding box center [405, 299] width 239 height 17
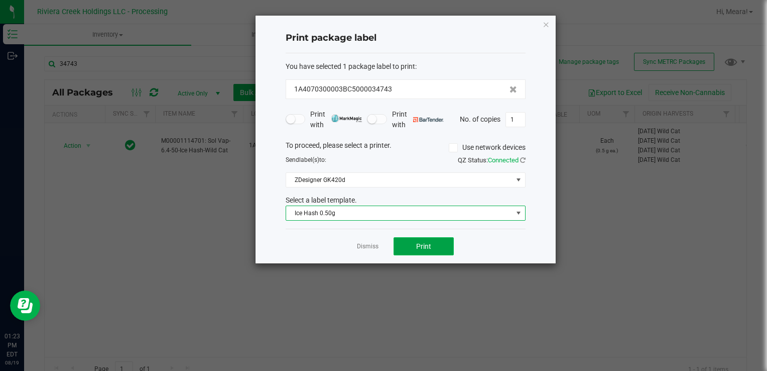
click at [412, 250] on button "Print" at bounding box center [424, 246] width 60 height 18
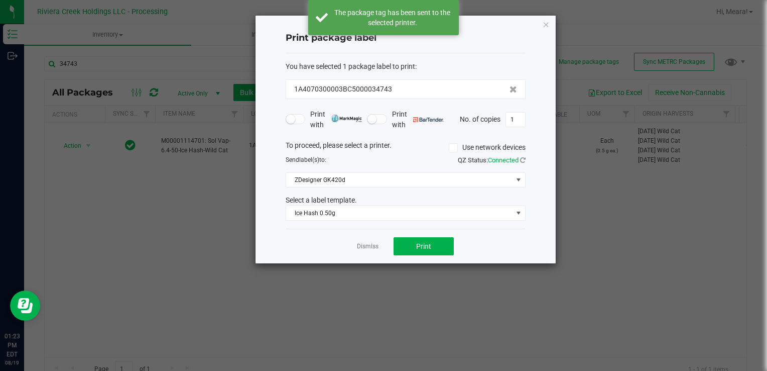
drag, startPoint x: 372, startPoint y: 247, endPoint x: 284, endPoint y: 220, distance: 92.0
click at [372, 247] on link "Dismiss" at bounding box center [368, 246] width 22 height 9
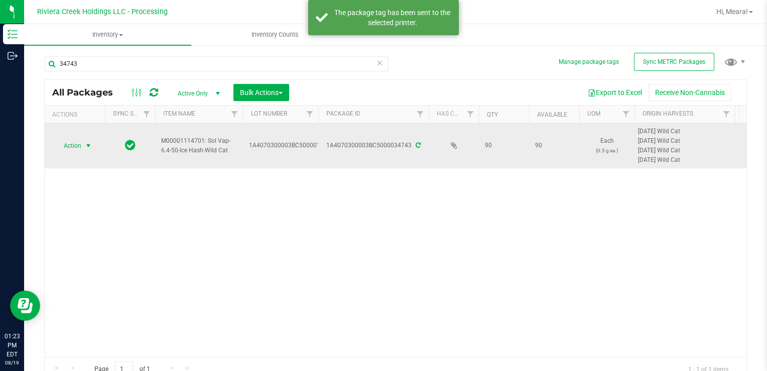
click at [84, 147] on span "select" at bounding box center [88, 146] width 8 height 8
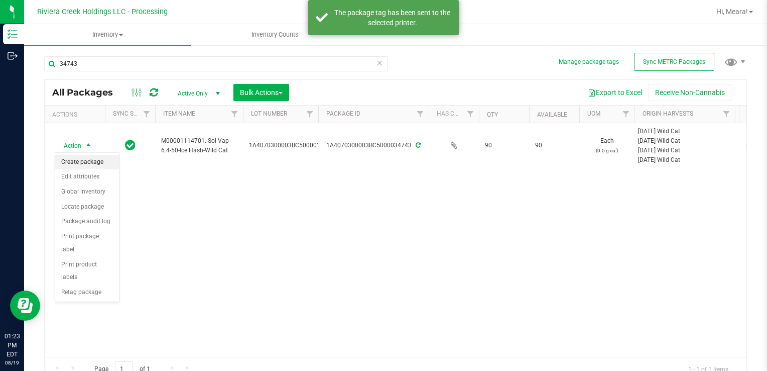
click at [85, 158] on li "Create package" at bounding box center [87, 162] width 64 height 15
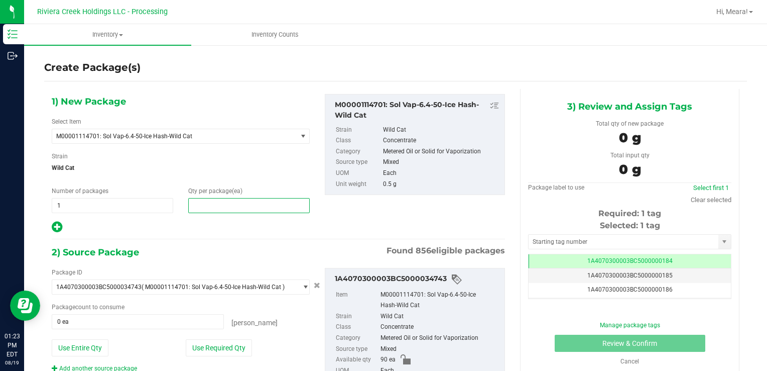
click at [194, 202] on span at bounding box center [249, 205] width 122 height 15
type input "20"
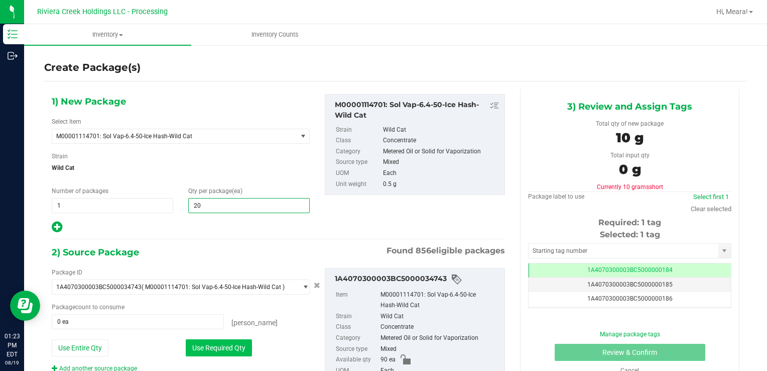
type input "20"
click at [202, 344] on button "Use Required Qty" at bounding box center [219, 347] width 66 height 17
type input "20 ea"
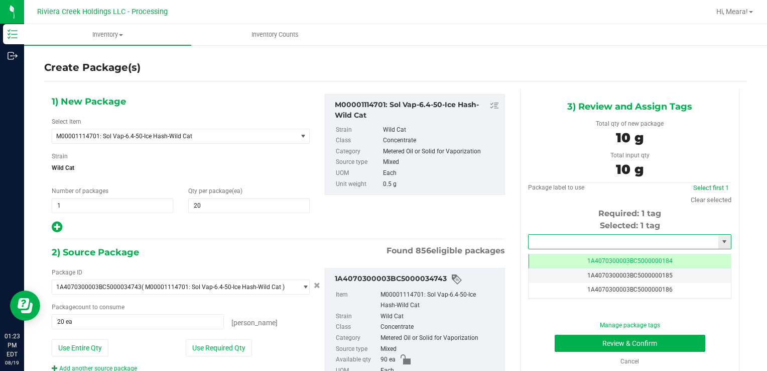
click at [593, 238] on input "text" at bounding box center [624, 242] width 190 height 14
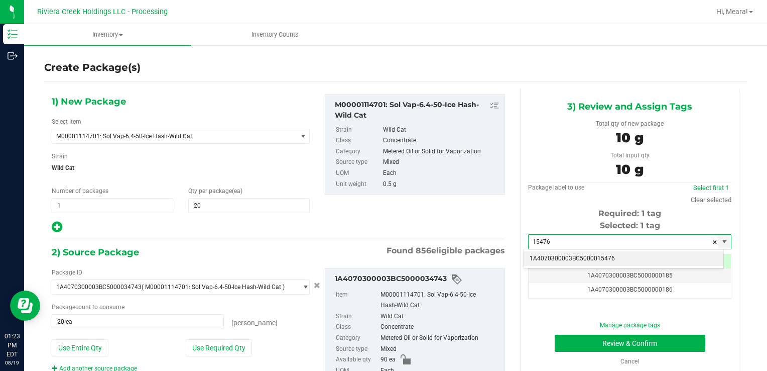
click at [591, 253] on li "1A4070300003BC5000015476" at bounding box center [624, 258] width 200 height 15
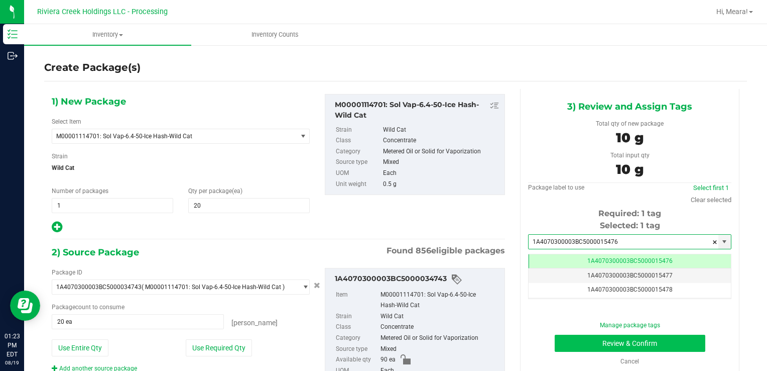
type input "1A4070300003BC5000015476"
click at [563, 342] on button "Review & Confirm" at bounding box center [630, 342] width 151 height 17
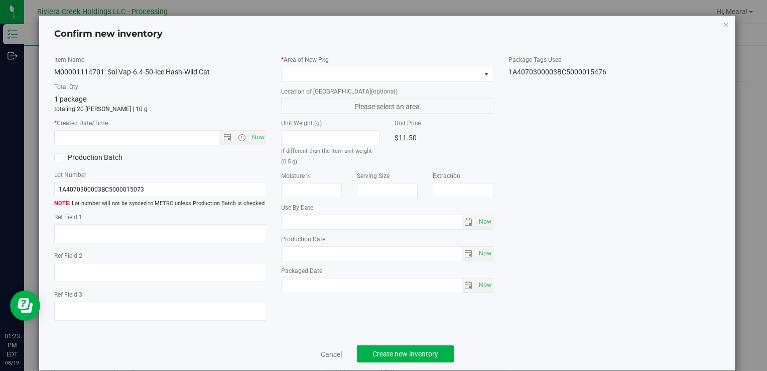
type input "[DATE]"
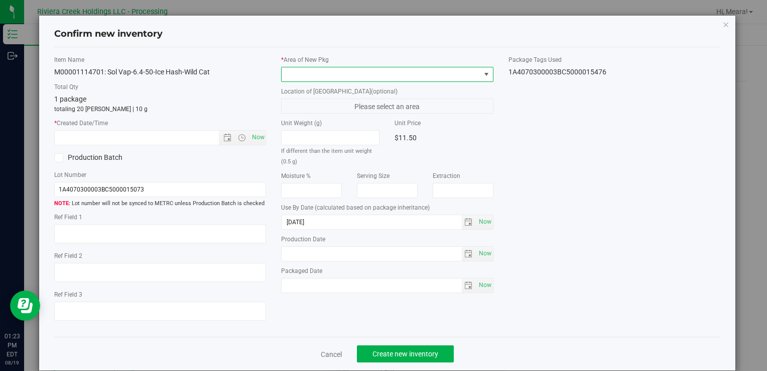
click at [436, 75] on span at bounding box center [381, 74] width 198 height 14
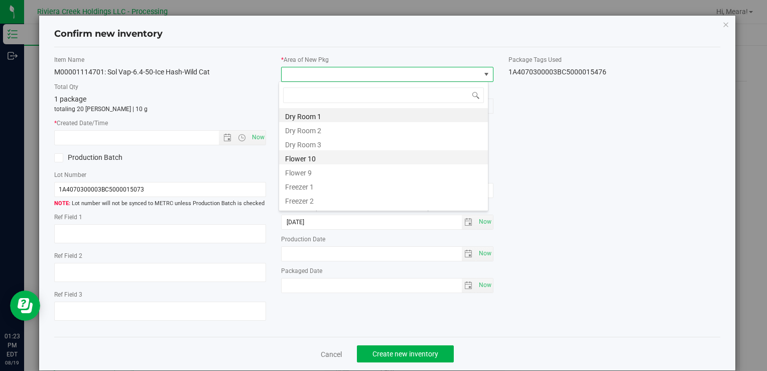
click at [315, 154] on li "Flower 10" at bounding box center [383, 157] width 209 height 14
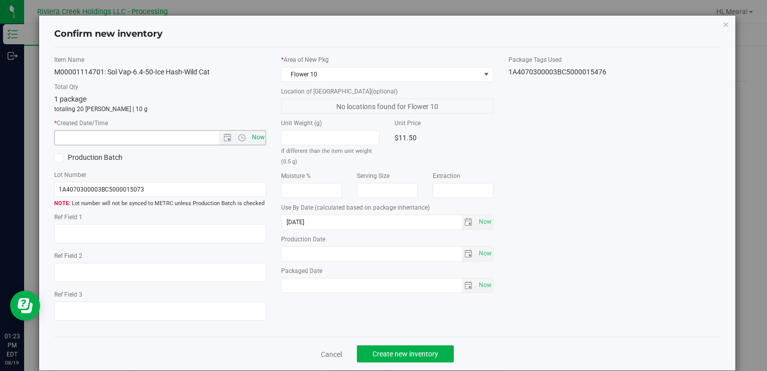
drag, startPoint x: 265, startPoint y: 138, endPoint x: 257, endPoint y: 135, distance: 8.6
click at [265, 138] on div "Item Name M00001114701: Sol Vap-6.4-50-Ice Hash-Wild Cat Total Qty 1 package to…" at bounding box center [160, 192] width 227 height 274
click at [257, 135] on span "Now" at bounding box center [258, 137] width 17 height 15
type input "[DATE] 1:23 PM"
click at [388, 339] on div "Cancel Create new inventory" at bounding box center [387, 353] width 666 height 34
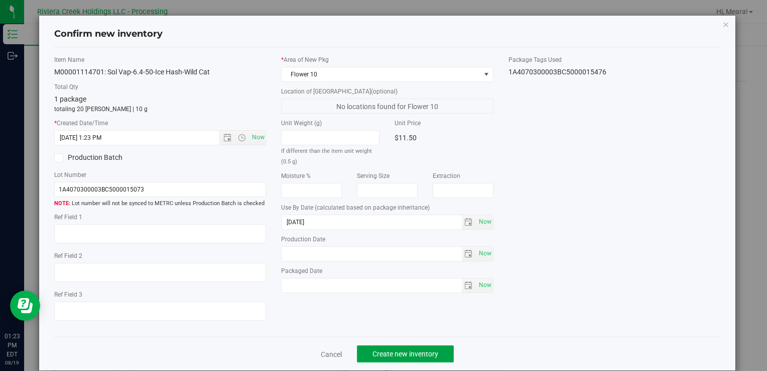
click at [387, 353] on span "Create new inventory" at bounding box center [406, 354] width 66 height 8
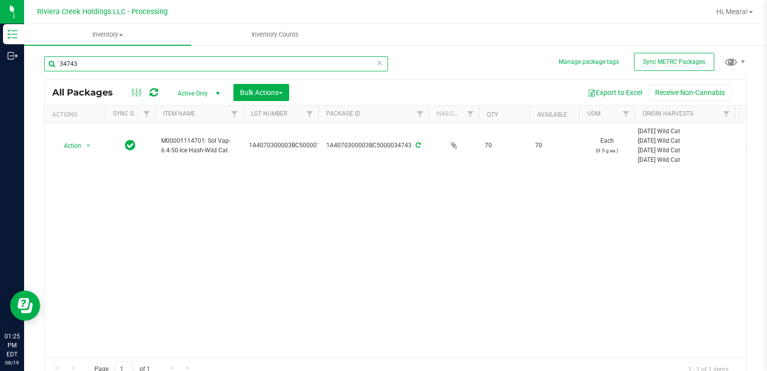
drag, startPoint x: 139, startPoint y: 64, endPoint x: 105, endPoint y: 79, distance: 37.1
click at [24, 67] on div "Inventory Outbound 01:25 PM EDT [DATE] 08/19 Riviera Creek Holdings LLC - Proce…" at bounding box center [383, 185] width 767 height 371
type input "30512"
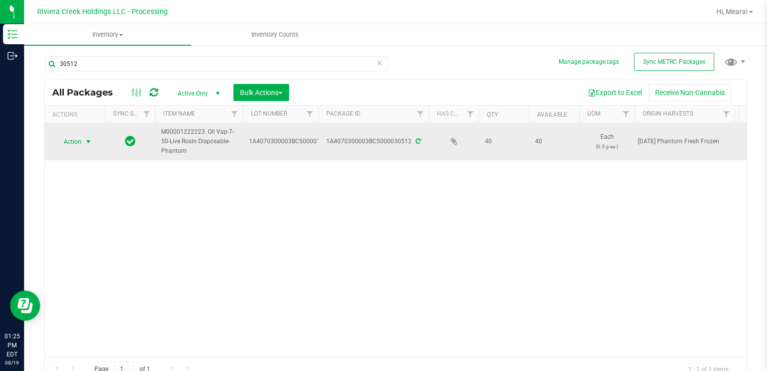
click at [70, 137] on span "Action" at bounding box center [68, 142] width 27 height 14
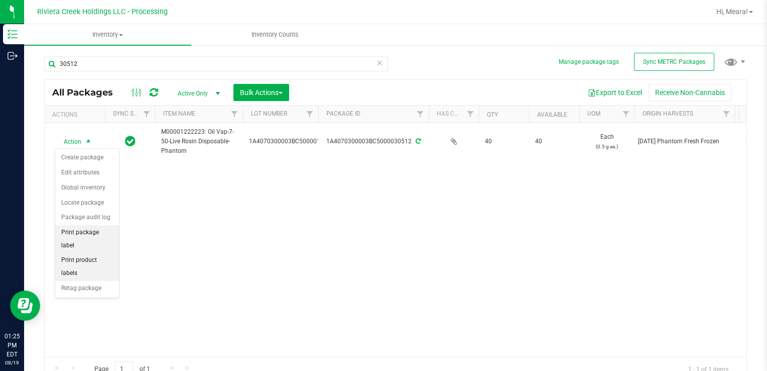
click at [106, 228] on li "Print package label" at bounding box center [87, 239] width 64 height 28
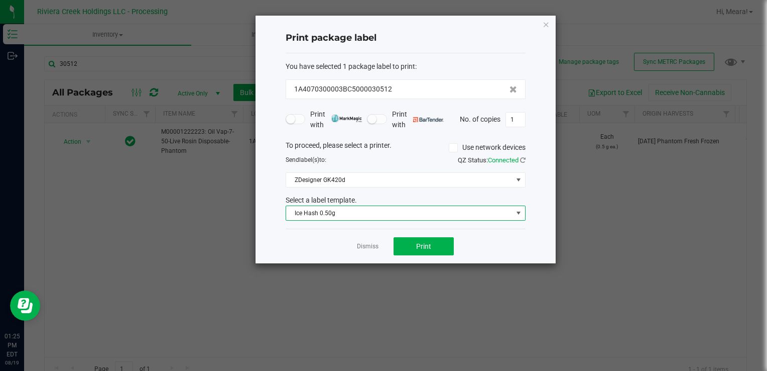
click at [339, 212] on span "Ice Hash 0.50g" at bounding box center [399, 213] width 226 height 14
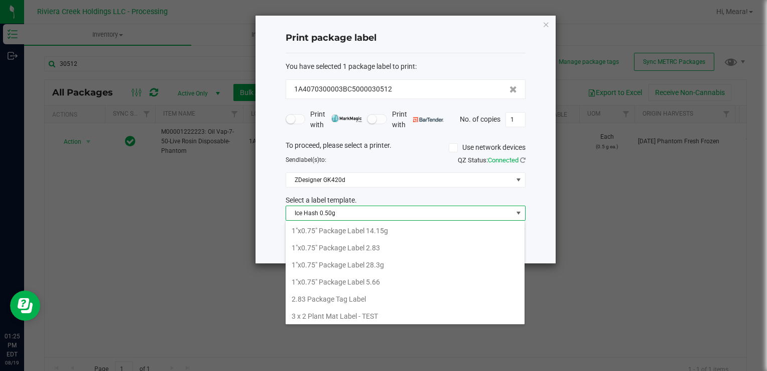
scroll to position [15, 240]
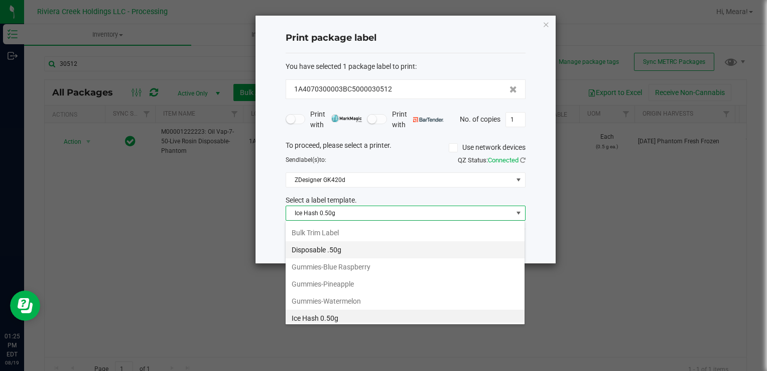
click at [328, 246] on li "Disposable .50g" at bounding box center [405, 249] width 239 height 17
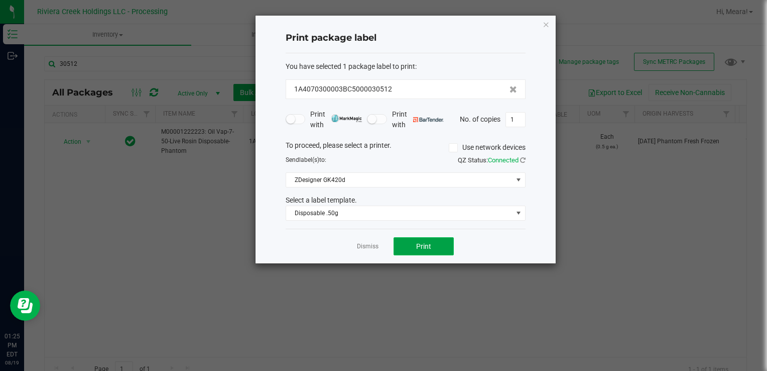
click at [415, 245] on button "Print" at bounding box center [424, 246] width 60 height 18
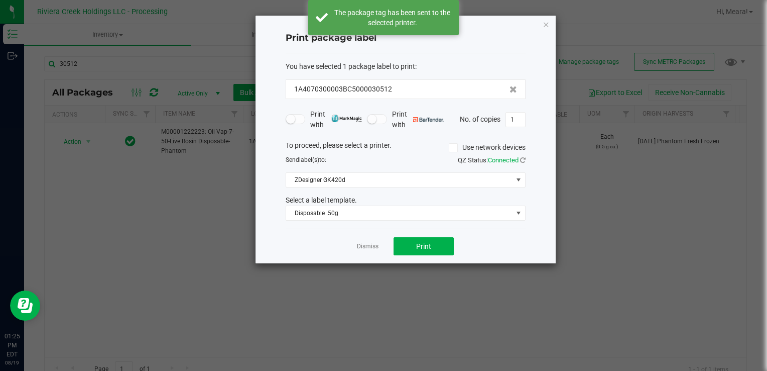
click at [371, 250] on app-cancel-button "Dismiss" at bounding box center [368, 246] width 22 height 11
click at [366, 247] on link "Dismiss" at bounding box center [368, 246] width 22 height 9
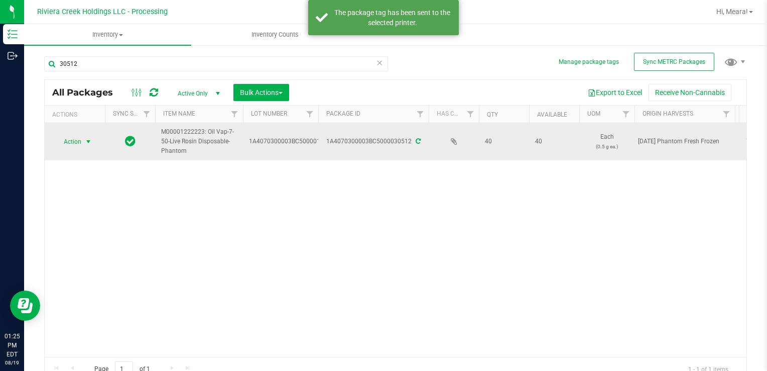
click at [89, 140] on span "select" at bounding box center [88, 142] width 8 height 8
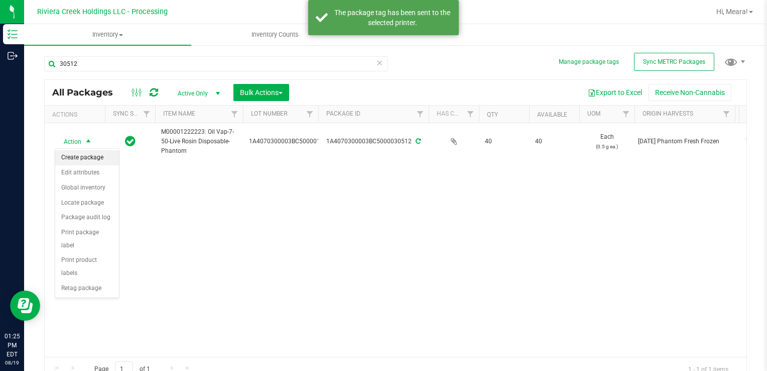
click at [92, 154] on li "Create package" at bounding box center [87, 157] width 64 height 15
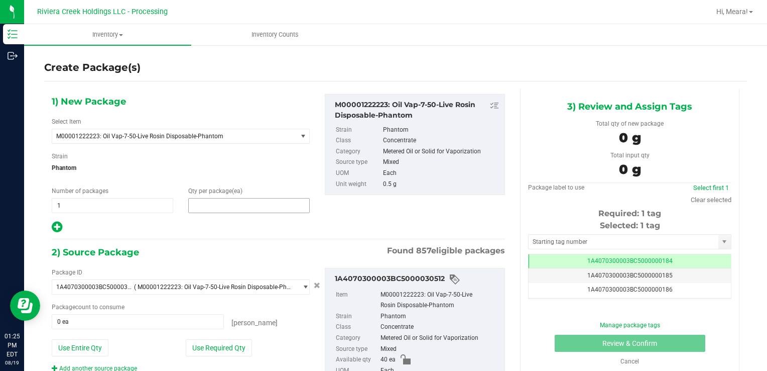
drag, startPoint x: 225, startPoint y: 210, endPoint x: 217, endPoint y: 206, distance: 8.8
click at [221, 210] on span at bounding box center [249, 205] width 122 height 15
type input "20"
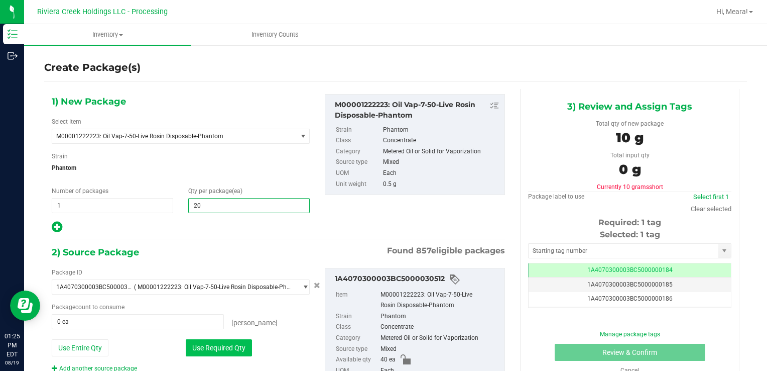
type input "20"
click at [197, 345] on button "Use Required Qty" at bounding box center [219, 347] width 66 height 17
type input "20 ea"
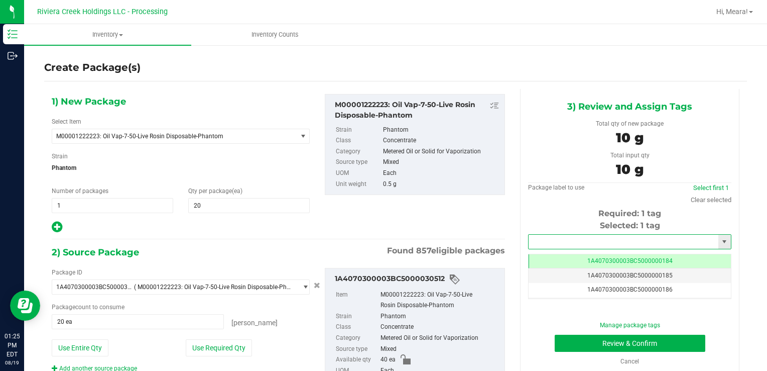
click at [574, 242] on input "text" at bounding box center [624, 242] width 190 height 14
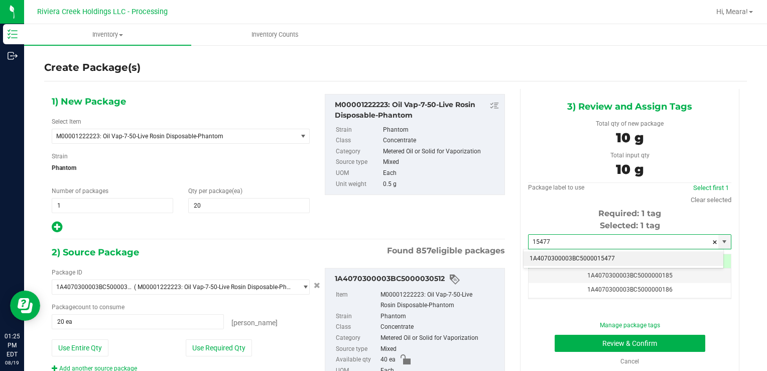
click at [576, 255] on li "1A4070300003BC5000015477" at bounding box center [624, 258] width 200 height 15
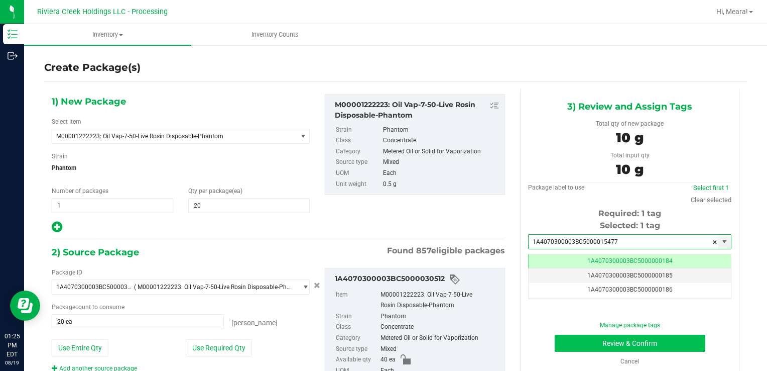
type input "1A4070300003BC5000015477"
click at [571, 345] on button "Review & Confirm" at bounding box center [630, 342] width 151 height 17
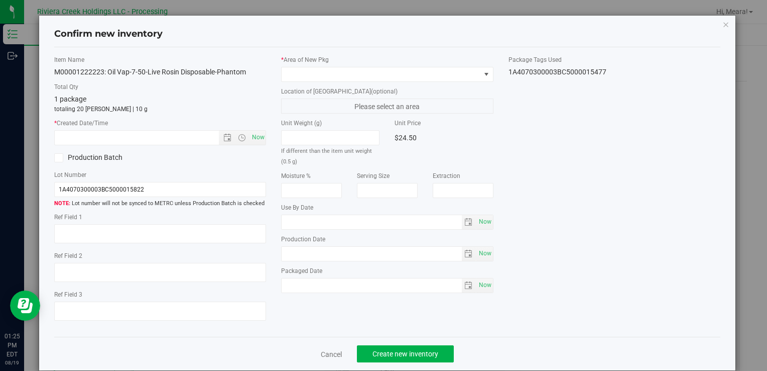
type input "[DATE]"
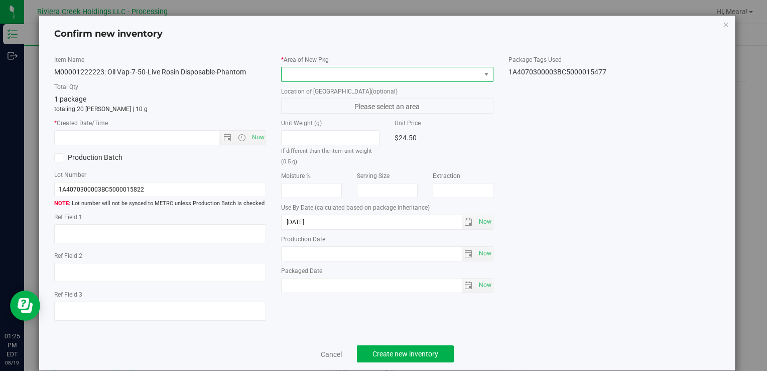
click at [456, 77] on span at bounding box center [381, 74] width 198 height 14
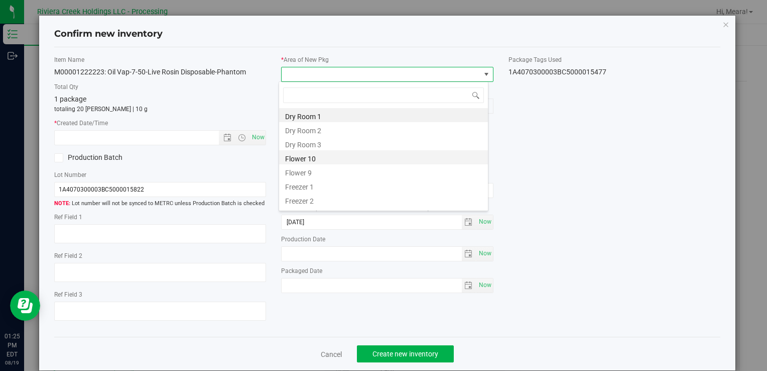
click at [302, 157] on li "Flower 10" at bounding box center [383, 157] width 209 height 14
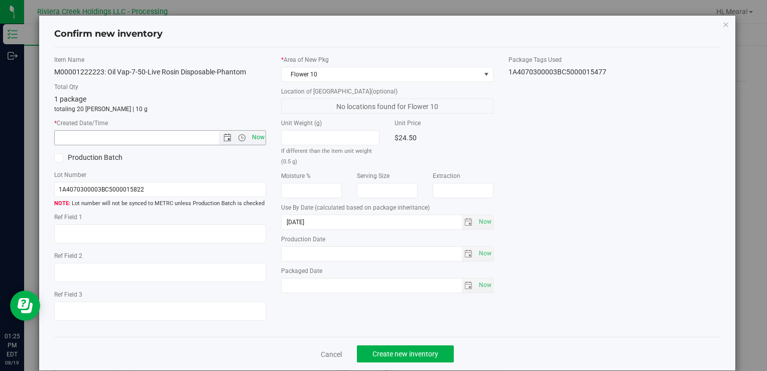
click at [259, 137] on span "Now" at bounding box center [258, 137] width 17 height 15
type input "[DATE] 1:25 PM"
click at [395, 360] on button "Create new inventory" at bounding box center [405, 353] width 97 height 17
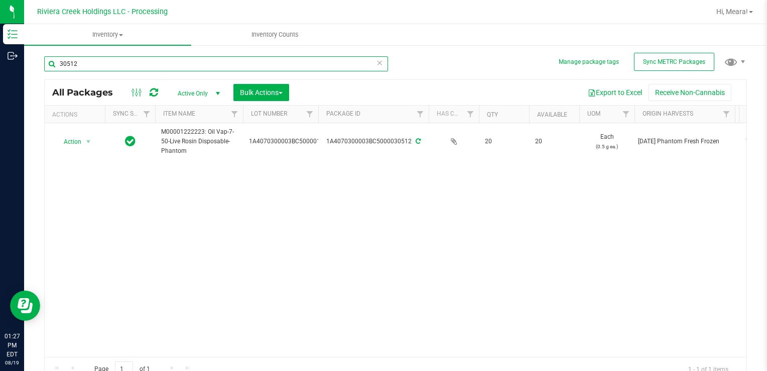
drag, startPoint x: 102, startPoint y: 65, endPoint x: 95, endPoint y: 85, distance: 21.5
click at [23, 71] on div "Inventory Outbound 01:27 PM EDT [DATE] 08/19 Riviera Creek Holdings LLC - Proce…" at bounding box center [383, 185] width 767 height 371
type input "35007"
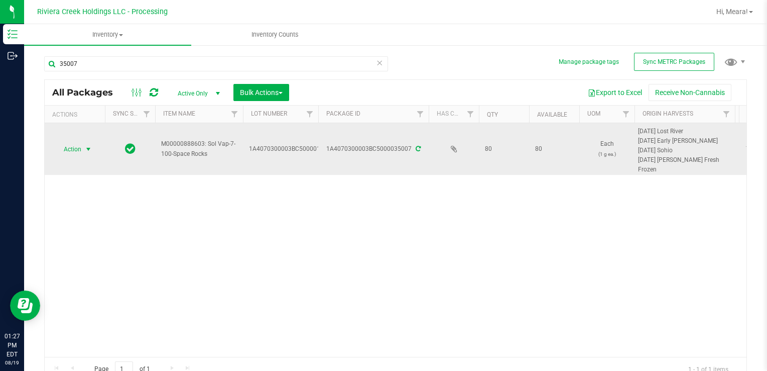
click at [86, 155] on span "select" at bounding box center [88, 149] width 13 height 14
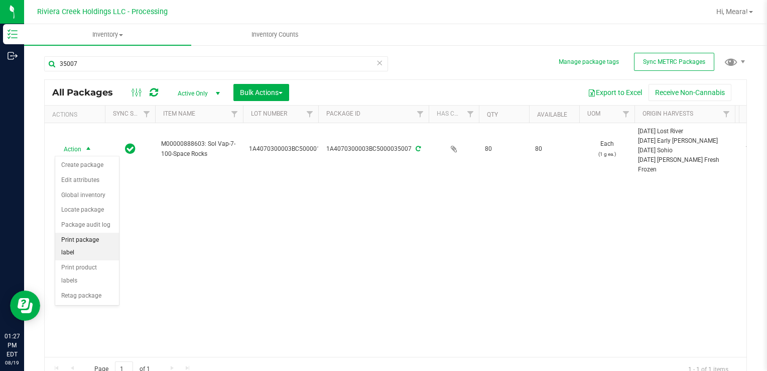
click at [108, 237] on li "Print package label" at bounding box center [87, 247] width 64 height 28
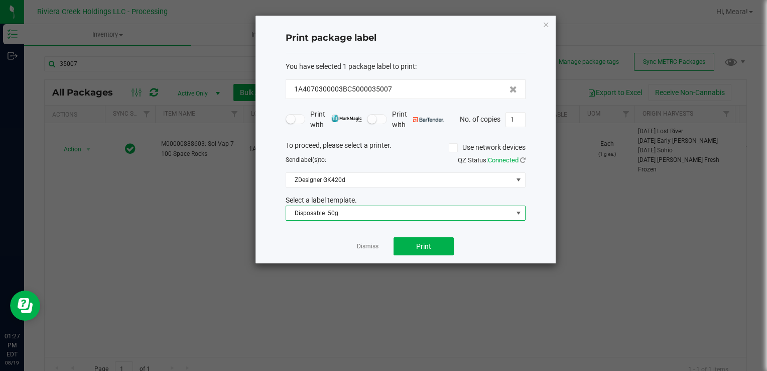
click at [312, 216] on span "Disposable .50g" at bounding box center [399, 213] width 226 height 14
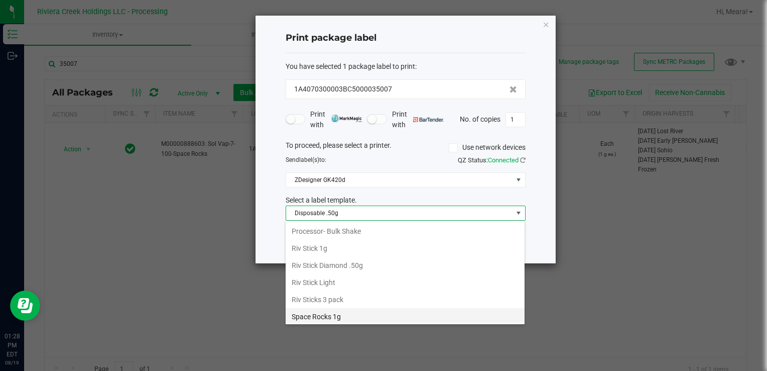
scroll to position [473, 0]
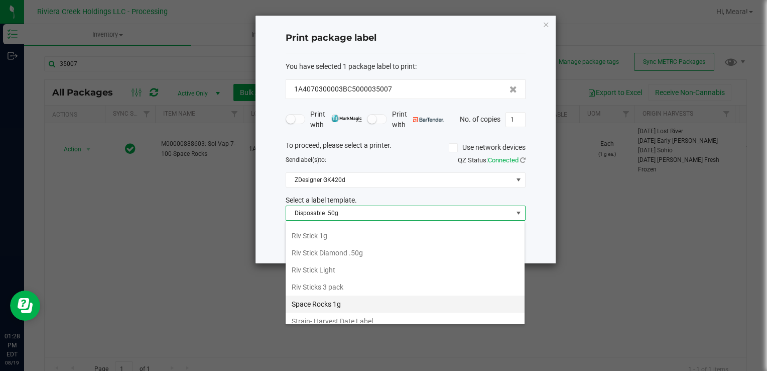
click at [348, 297] on li "Space Rocks 1g" at bounding box center [405, 303] width 239 height 17
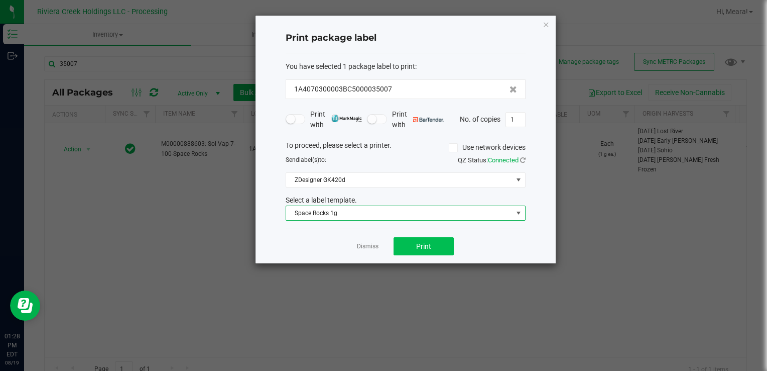
click at [451, 238] on div "Dismiss Print" at bounding box center [406, 246] width 240 height 35
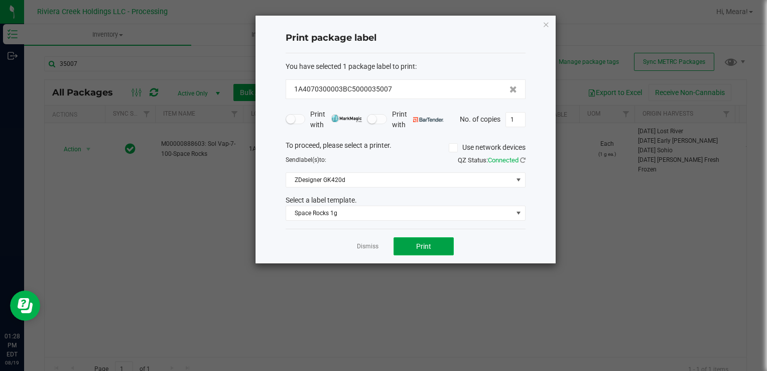
click at [427, 240] on button "Print" at bounding box center [424, 246] width 60 height 18
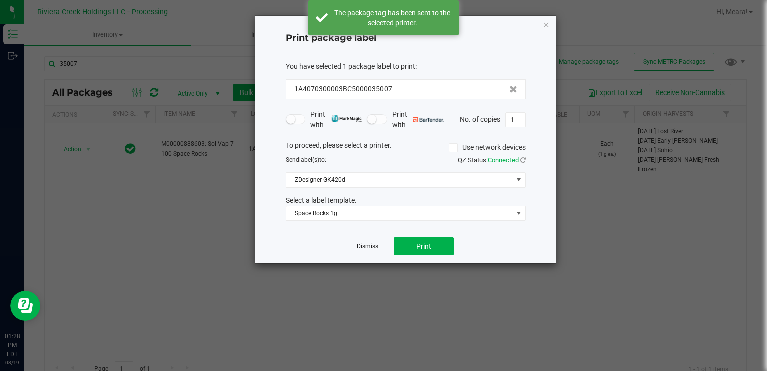
click at [367, 246] on link "Dismiss" at bounding box center [368, 246] width 22 height 9
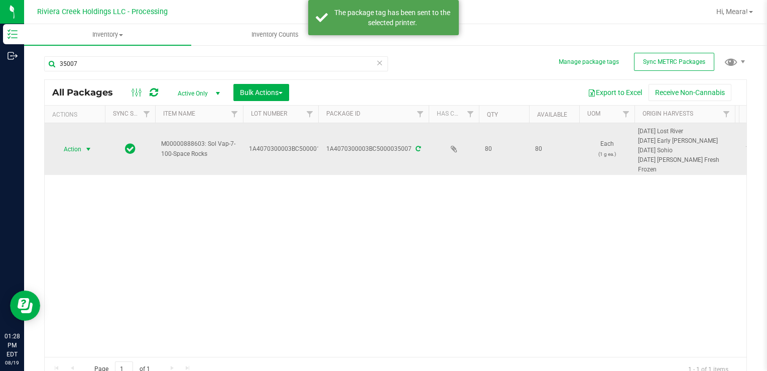
click at [70, 149] on span "Action" at bounding box center [68, 149] width 27 height 14
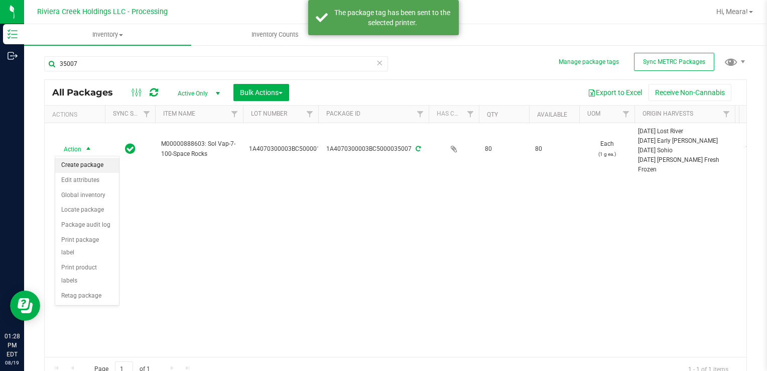
click at [88, 162] on li "Create package" at bounding box center [87, 165] width 64 height 15
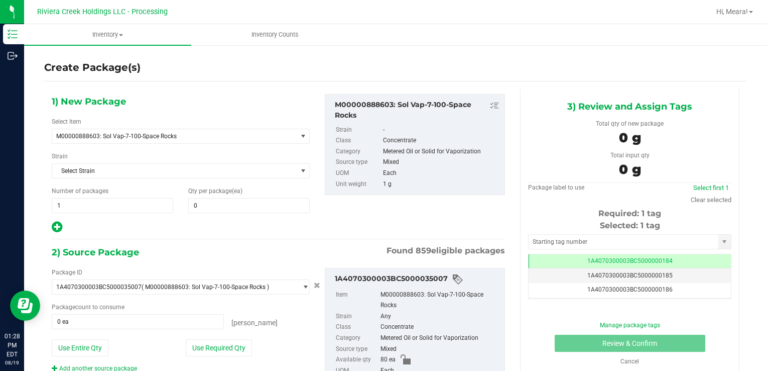
click at [242, 214] on div "1) New Package Select Item M00000888603: Sol Vap-7-100-Space Rocks M00000012402…" at bounding box center [180, 164] width 273 height 140
drag, startPoint x: 238, startPoint y: 209, endPoint x: 231, endPoint y: 204, distance: 8.6
click at [238, 209] on span at bounding box center [249, 205] width 122 height 15
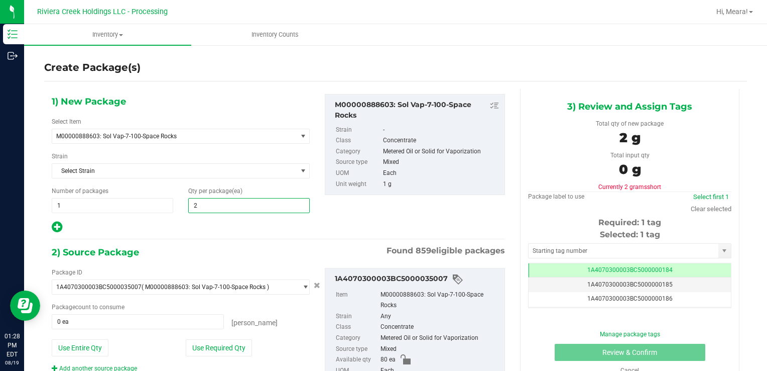
type input "20"
click at [202, 347] on button "Use Required Qty" at bounding box center [219, 347] width 66 height 17
type input "20 ea"
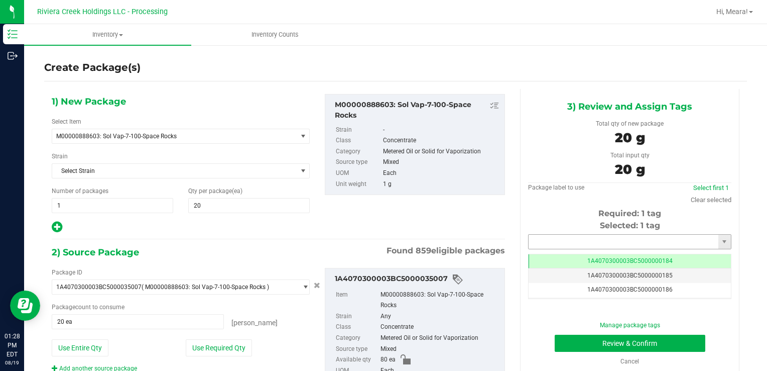
click at [575, 244] on input "text" at bounding box center [624, 242] width 190 height 14
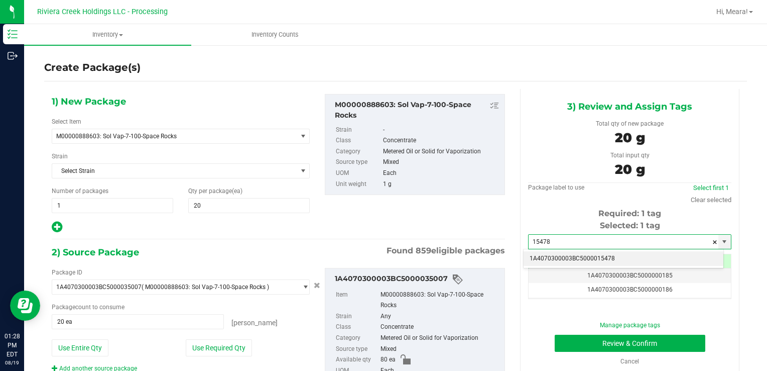
click at [583, 262] on li "1A4070300003BC5000015478" at bounding box center [624, 258] width 200 height 15
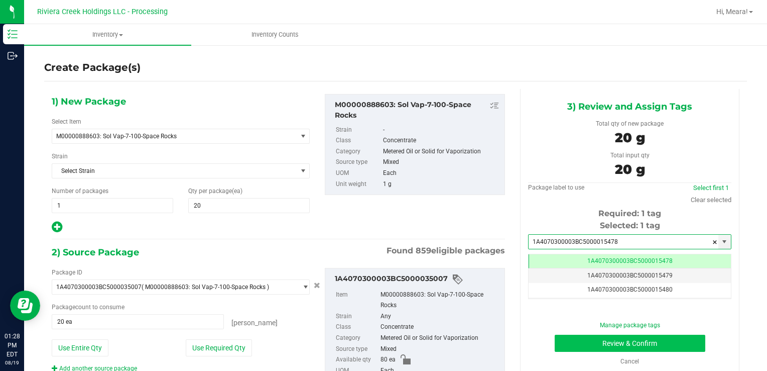
type input "1A4070300003BC5000015478"
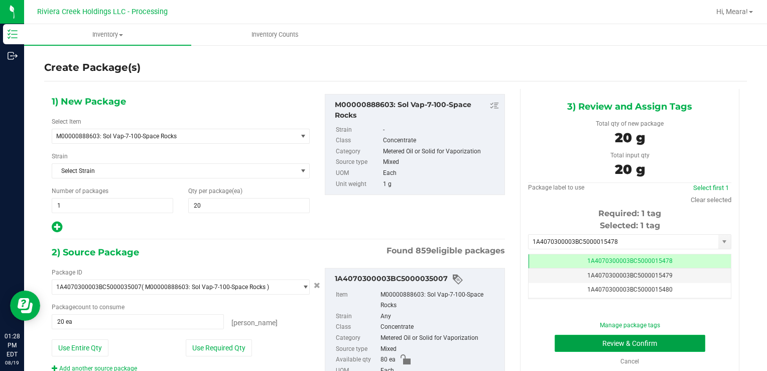
click at [565, 351] on button "Review & Confirm" at bounding box center [630, 342] width 151 height 17
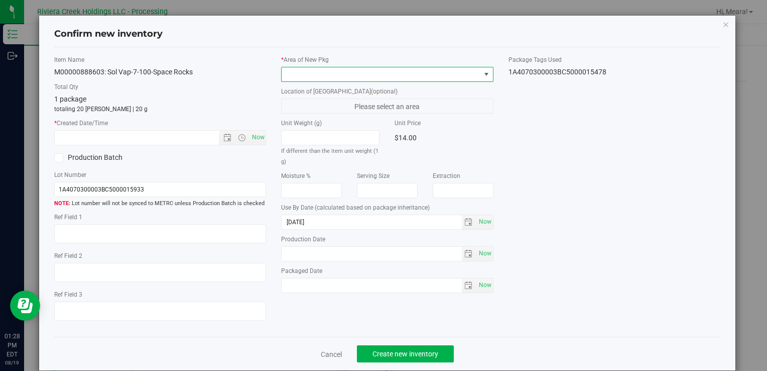
click at [425, 79] on span at bounding box center [381, 74] width 198 height 14
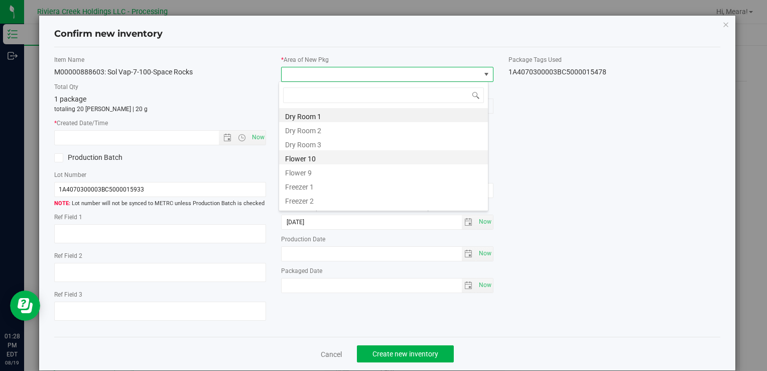
click at [305, 156] on li "Flower 10" at bounding box center [383, 157] width 209 height 14
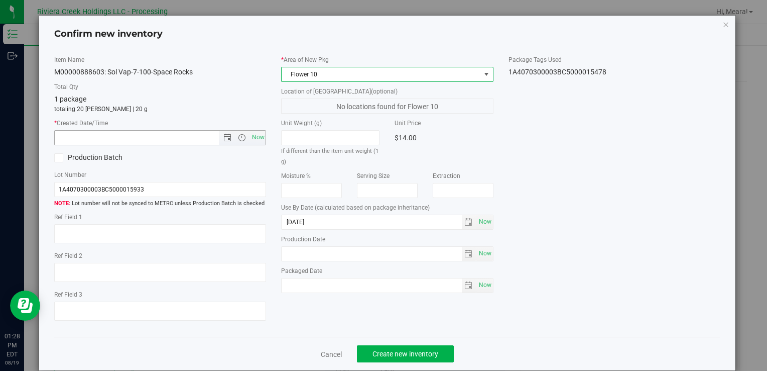
drag, startPoint x: 251, startPoint y: 140, endPoint x: 284, endPoint y: 178, distance: 50.9
click at [251, 140] on span "Now" at bounding box center [258, 137] width 17 height 15
type input "[DATE] 1:28 PM"
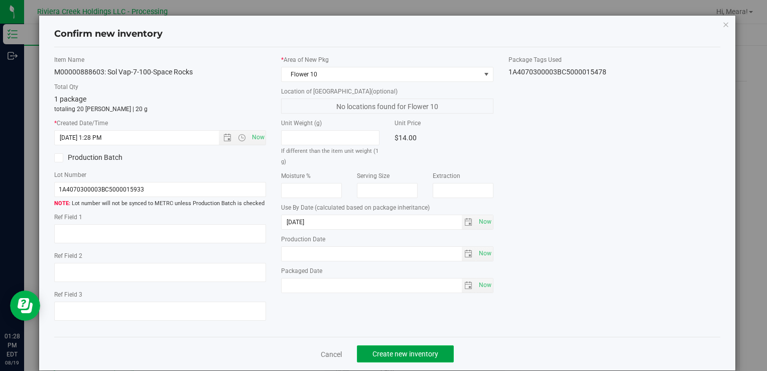
click at [418, 355] on span "Create new inventory" at bounding box center [406, 354] width 66 height 8
